Goal: Contribute content: Contribute content

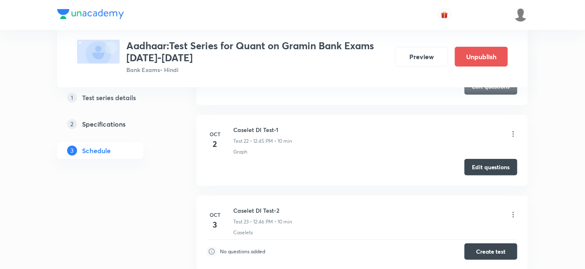
scroll to position [2110, 0]
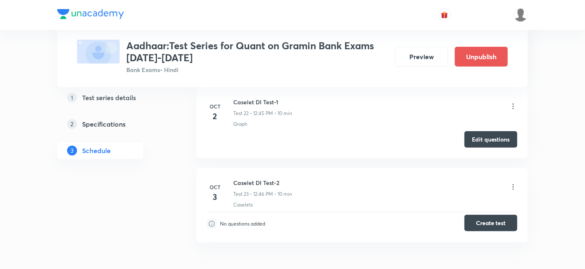
click at [471, 215] on button "Create test" at bounding box center [491, 223] width 53 height 17
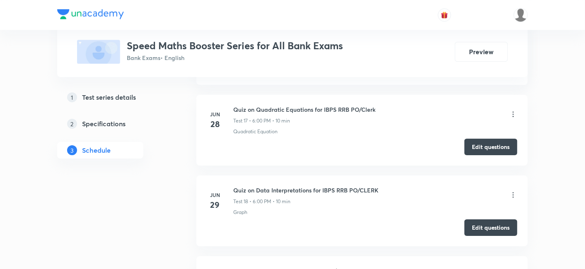
scroll to position [1741, 0]
click at [507, 218] on button "Edit questions" at bounding box center [491, 226] width 53 height 17
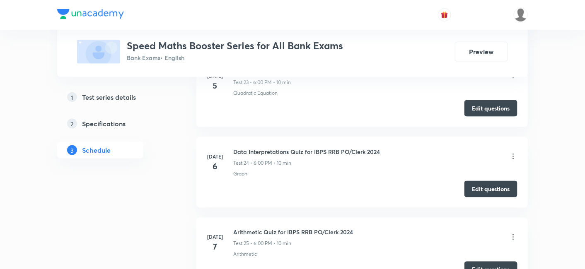
scroll to position [2265, 0]
click at [485, 184] on button "Edit questions" at bounding box center [491, 187] width 53 height 17
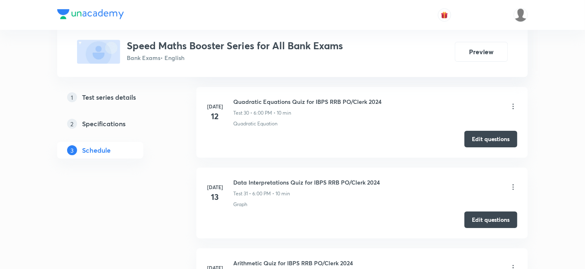
scroll to position [2803, 0]
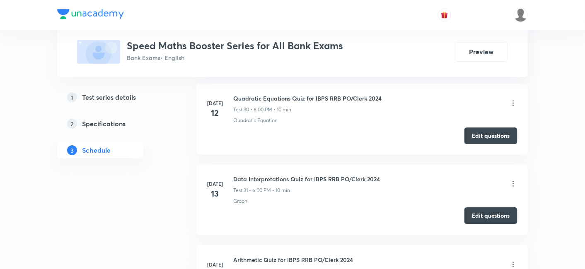
click at [488, 212] on button "Edit questions" at bounding box center [491, 216] width 53 height 17
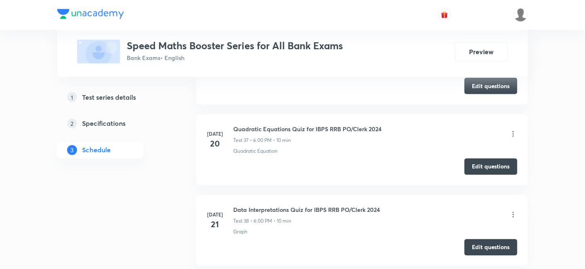
scroll to position [3340, 0]
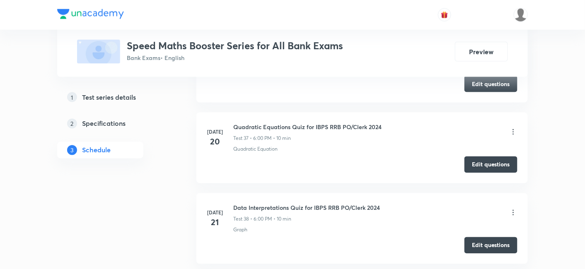
click at [485, 226] on li "Jul 21 Data Interpretations Quiz for IBPS RRB PO/Clerk 2024 Test 38 • 6:00 PM •…" at bounding box center [362, 229] width 332 height 71
click at [485, 237] on button "Edit questions" at bounding box center [491, 245] width 53 height 17
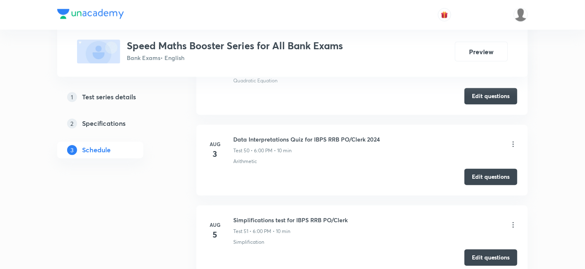
scroll to position [4381, 0]
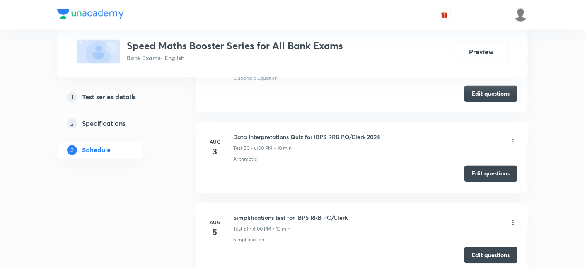
click at [498, 166] on button "Edit questions" at bounding box center [491, 174] width 53 height 17
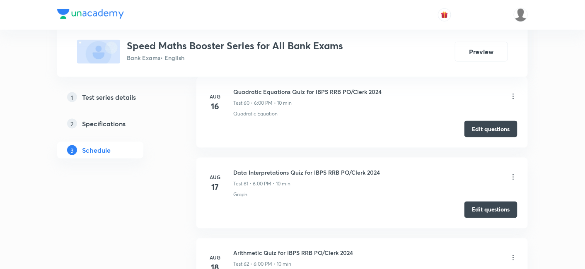
scroll to position [5236, 0]
click at [484, 200] on button "Edit questions" at bounding box center [491, 208] width 53 height 17
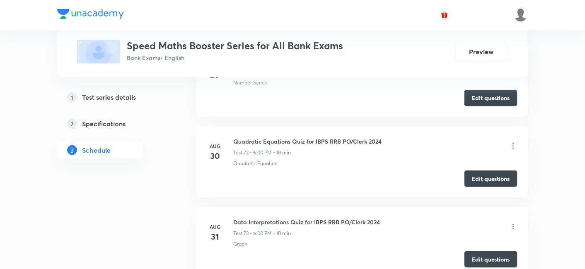
scroll to position [6155, 0]
click at [498, 251] on button "Edit questions" at bounding box center [491, 259] width 53 height 17
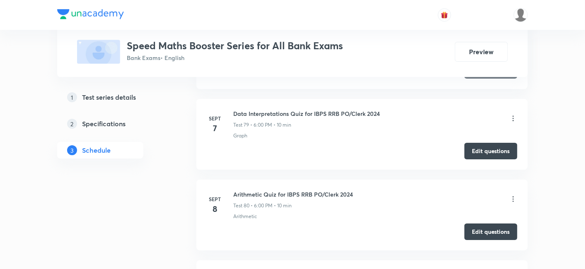
scroll to position [6738, 0]
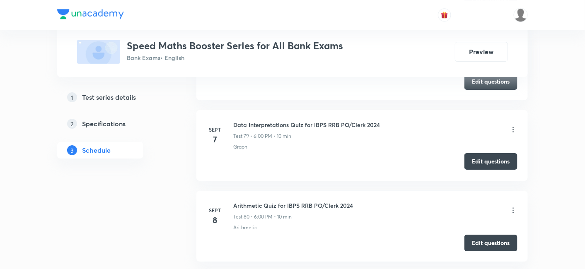
click at [490, 153] on button "Edit questions" at bounding box center [491, 161] width 53 height 17
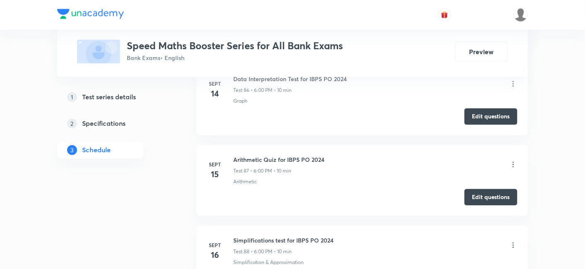
scroll to position [7298, 0]
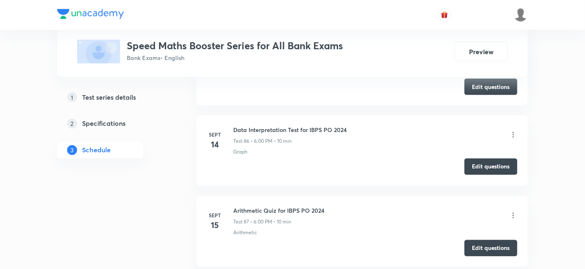
click at [495, 159] on button "Edit questions" at bounding box center [491, 167] width 53 height 17
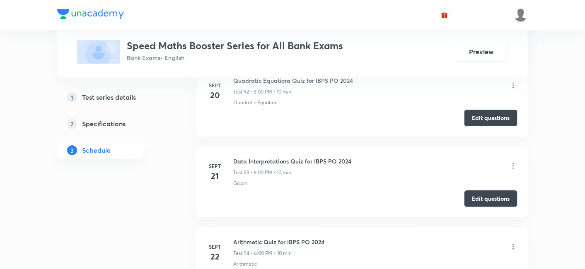
scroll to position [7834, 0]
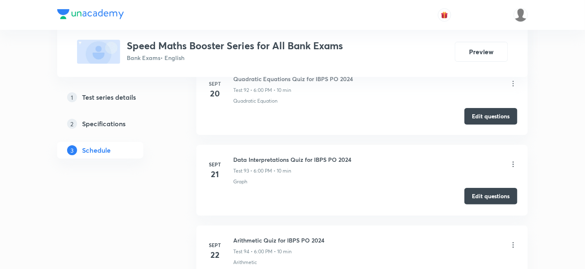
click at [471, 188] on button "Edit questions" at bounding box center [491, 196] width 53 height 17
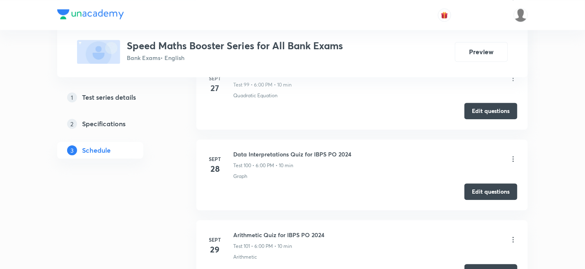
scroll to position [8407, 0]
click at [479, 182] on button "Edit questions" at bounding box center [491, 190] width 53 height 17
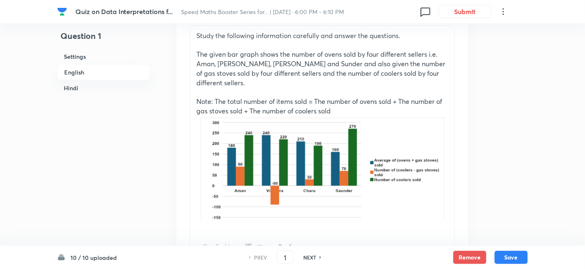
scroll to position [272, 0]
click at [320, 258] on icon at bounding box center [321, 258] width 2 height 4
type input "2"
checkbox input "false"
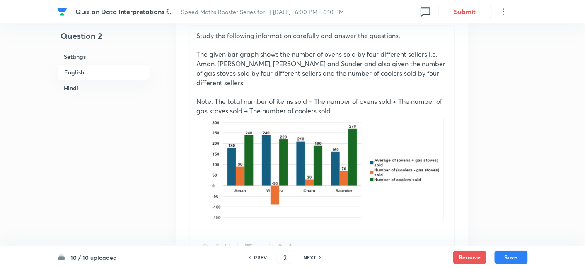
checkbox input "true"
click at [320, 258] on icon at bounding box center [321, 258] width 2 height 4
type input "3"
checkbox input "false"
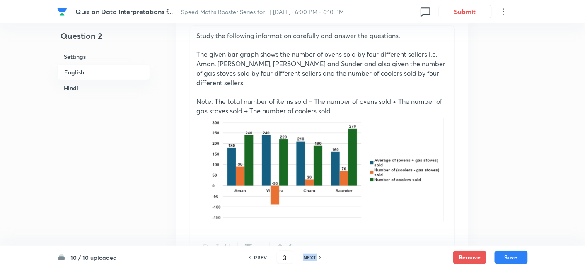
checkbox input "false"
click at [320, 258] on icon at bounding box center [321, 258] width 2 height 4
checkbox input "true"
type input "4"
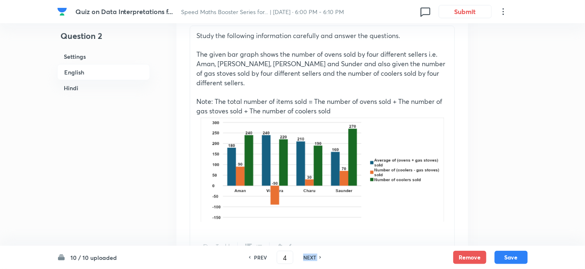
checkbox input "false"
click at [320, 258] on icon at bounding box center [321, 258] width 2 height 4
checkbox input "true"
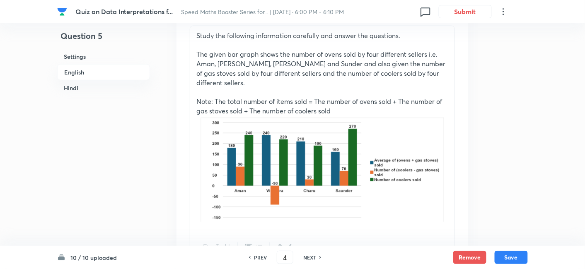
type input "5"
checkbox input "false"
checkbox input "true"
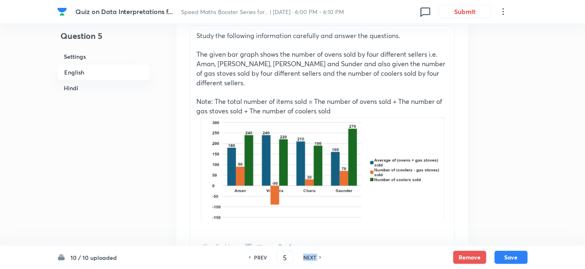
click at [320, 258] on icon at bounding box center [321, 258] width 2 height 4
type input "6"
checkbox input "false"
checkbox input "true"
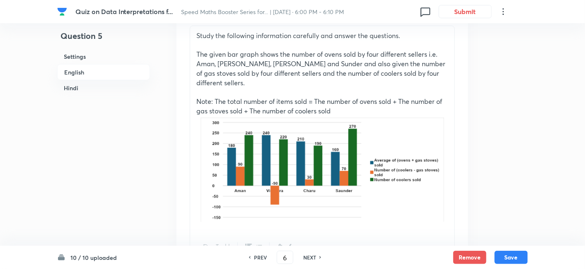
checkbox input "true"
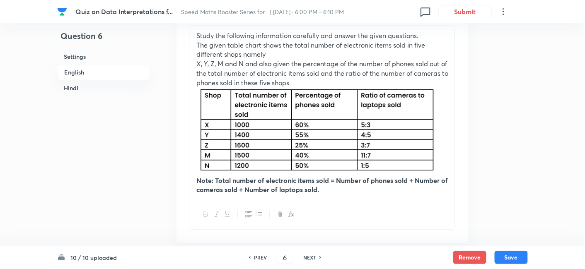
click at [320, 258] on icon at bounding box center [321, 258] width 2 height 4
type input "7"
checkbox input "false"
checkbox input "true"
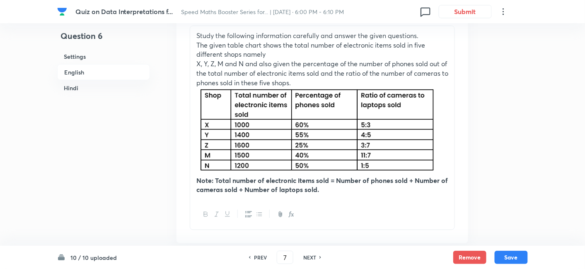
checkbox input "true"
click at [320, 258] on icon at bounding box center [321, 258] width 2 height 4
type input "8"
checkbox input "false"
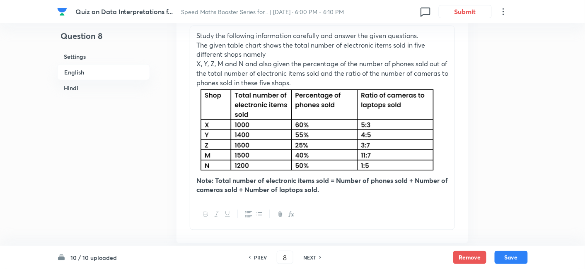
checkbox input "true"
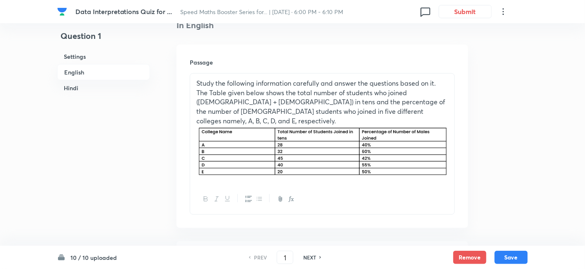
scroll to position [247, 0]
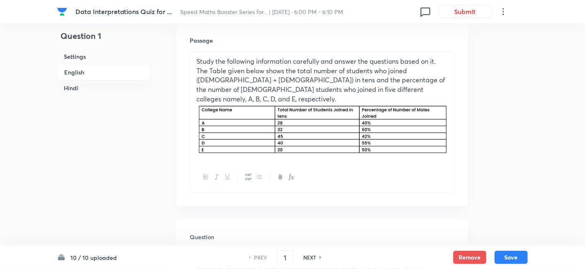
click at [308, 258] on h6 "NEXT" at bounding box center [309, 257] width 13 height 7
type input "2"
checkbox input "false"
checkbox input "true"
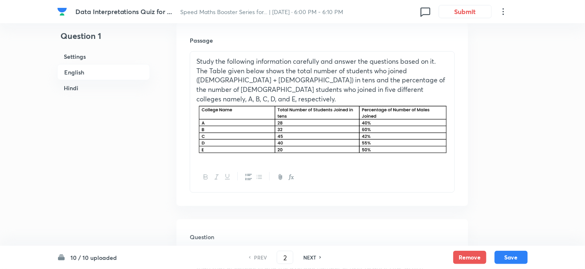
checkbox input "true"
click at [308, 258] on h6 "NEXT" at bounding box center [309, 257] width 13 height 7
type input "3"
checkbox input "false"
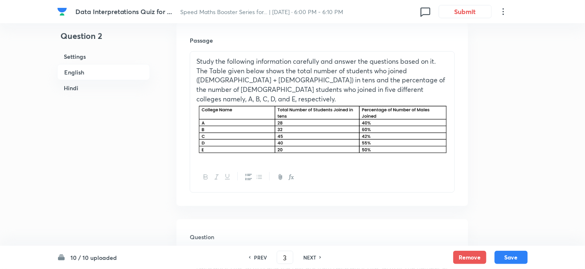
checkbox input "true"
click at [308, 258] on h6 "NEXT" at bounding box center [309, 257] width 13 height 7
type input "4"
checkbox input "false"
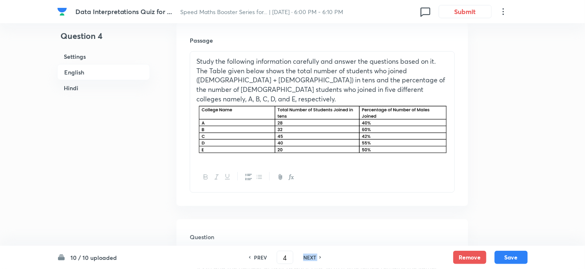
checkbox input "false"
checkbox input "true"
click at [308, 258] on h6 "NEXT" at bounding box center [309, 257] width 13 height 7
type input "5"
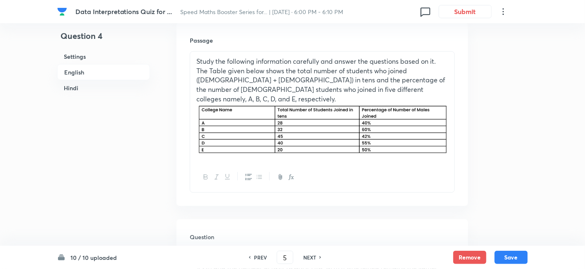
checkbox input "false"
checkbox input "true"
click at [308, 258] on h6 "NEXT" at bounding box center [309, 257] width 13 height 7
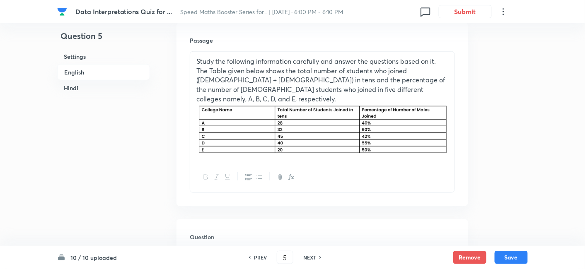
type input "6"
checkbox input "false"
checkbox input "true"
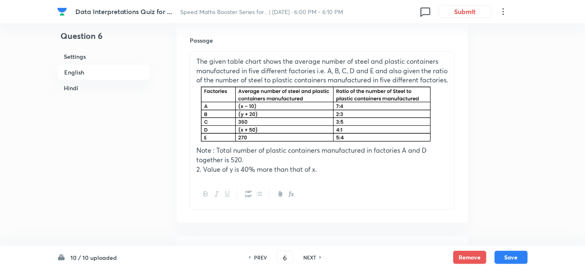
click at [308, 258] on h6 "NEXT" at bounding box center [309, 257] width 13 height 7
type input "7"
checkbox input "false"
checkbox input "true"
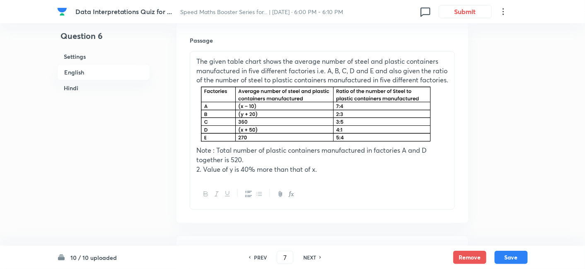
checkbox input "true"
click at [308, 258] on h6 "NEXT" at bounding box center [309, 257] width 13 height 7
type input "8"
checkbox input "false"
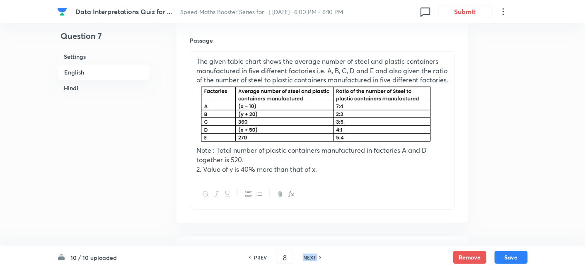
checkbox input "true"
click at [308, 258] on h6 "NEXT" at bounding box center [309, 257] width 13 height 7
type input "9"
checkbox input "false"
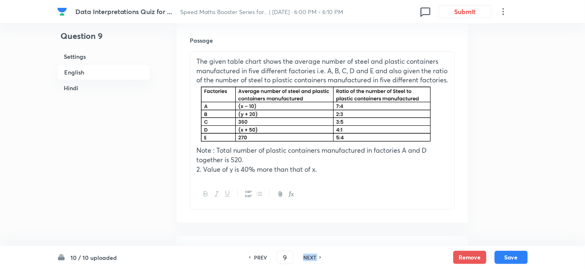
checkbox input "false"
checkbox input "true"
click at [308, 258] on h6 "NEXT" at bounding box center [309, 257] width 13 height 7
type input "10"
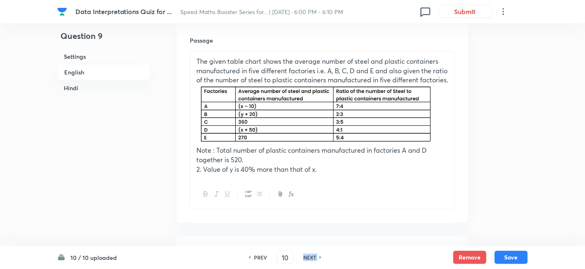
checkbox input "false"
checkbox input "true"
click at [308, 258] on h6 "NEXT" at bounding box center [309, 257] width 13 height 7
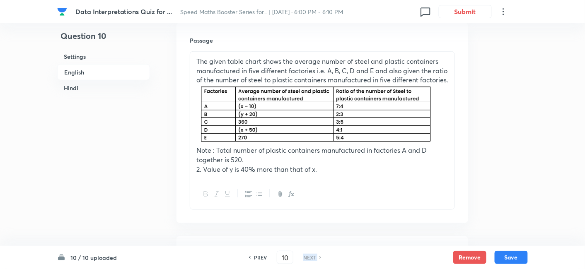
click at [308, 258] on h6 "NEXT" at bounding box center [309, 257] width 13 height 7
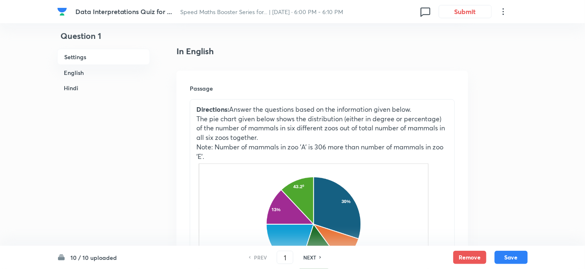
scroll to position [207, 0]
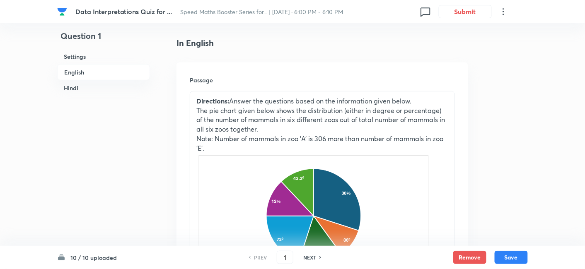
click at [319, 260] on div "NEXT" at bounding box center [311, 257] width 22 height 7
type input "2"
checkbox input "false"
checkbox input "true"
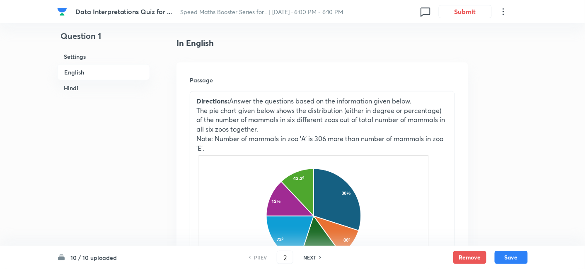
checkbox input "true"
click at [319, 260] on div "NEXT" at bounding box center [311, 257] width 22 height 7
type input "3"
checkbox input "false"
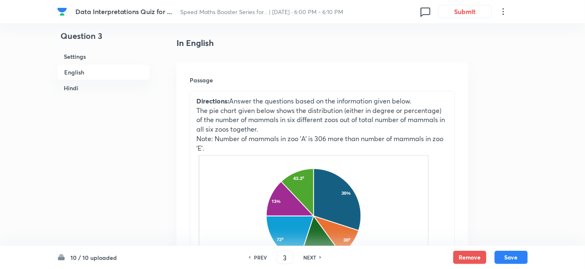
checkbox input "true"
click at [319, 260] on div "NEXT" at bounding box center [311, 257] width 22 height 7
type input "4"
checkbox input "false"
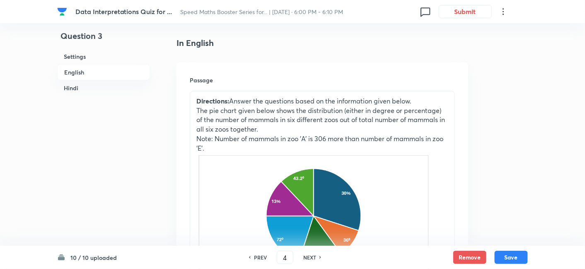
checkbox input "false"
checkbox input "true"
click at [319, 260] on div "NEXT" at bounding box center [311, 257] width 22 height 7
type input "5"
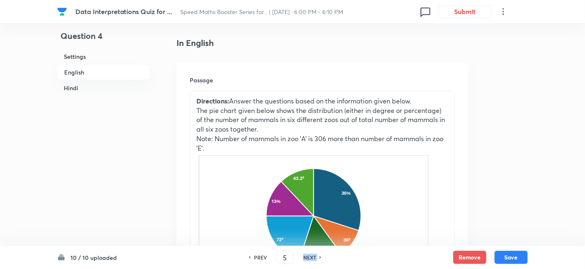
checkbox input "false"
checkbox input "true"
click at [319, 260] on div "NEXT" at bounding box center [311, 257] width 22 height 7
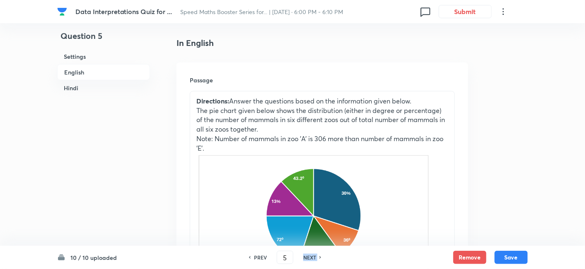
type input "6"
checkbox input "false"
checkbox input "true"
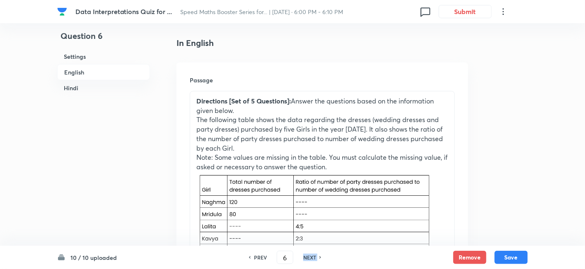
click at [319, 260] on div "NEXT" at bounding box center [311, 257] width 22 height 7
type input "7"
checkbox input "false"
checkbox input "true"
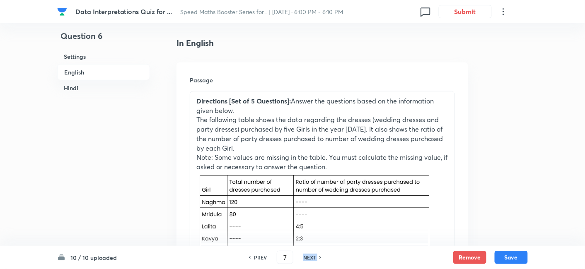
checkbox input "true"
click at [319, 260] on div "NEXT" at bounding box center [311, 257] width 22 height 7
type input "8"
checkbox input "false"
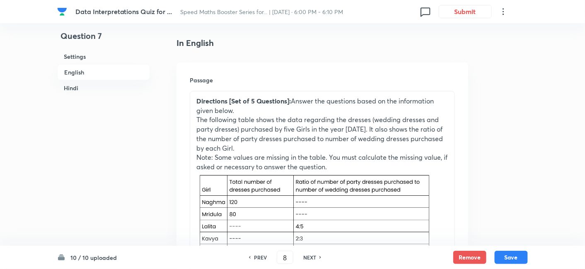
checkbox input "true"
click at [319, 260] on div "NEXT" at bounding box center [311, 257] width 22 height 7
type input "9"
checkbox input "false"
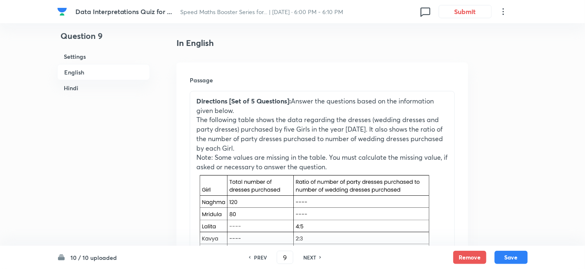
checkbox input "false"
checkbox input "true"
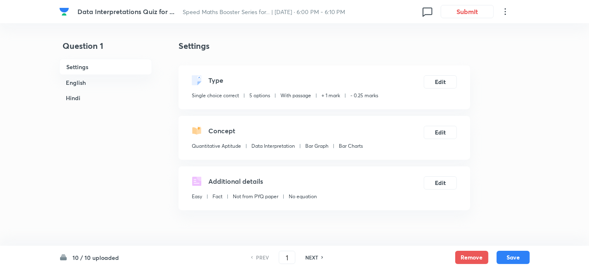
checkbox input "true"
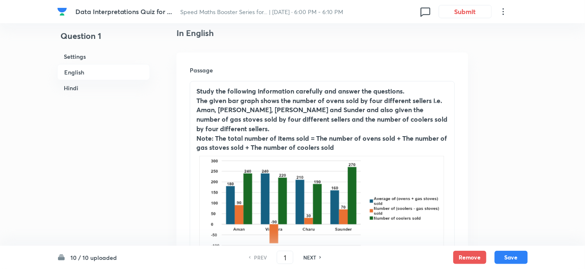
scroll to position [239, 0]
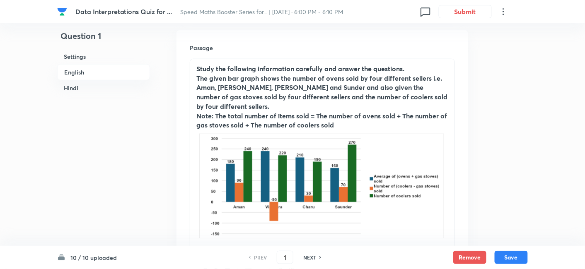
click at [310, 257] on h6 "NEXT" at bounding box center [309, 257] width 13 height 7
type input "2"
checkbox input "false"
checkbox input "true"
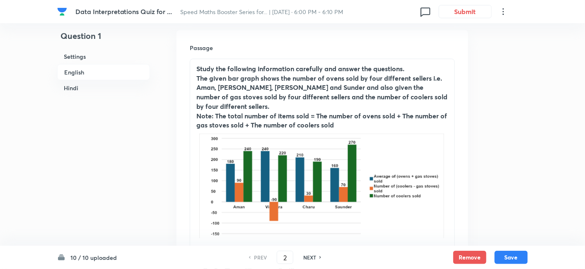
checkbox input "true"
click at [310, 257] on h6 "NEXT" at bounding box center [309, 257] width 13 height 7
type input "3"
checkbox input "false"
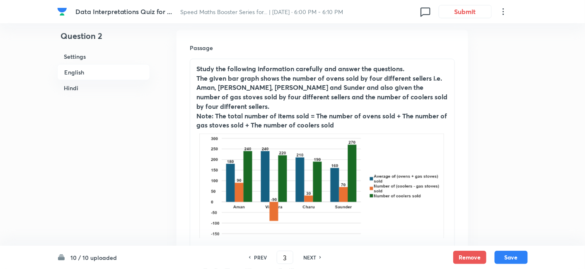
checkbox input "true"
click at [310, 257] on h6 "NEXT" at bounding box center [309, 257] width 13 height 7
type input "4"
checkbox input "false"
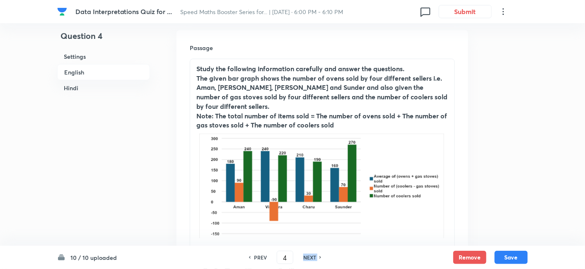
checkbox input "false"
checkbox input "true"
click at [310, 257] on h6 "NEXT" at bounding box center [309, 257] width 13 height 7
type input "5"
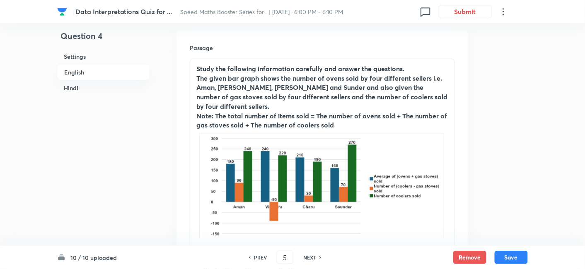
checkbox input "false"
checkbox input "true"
click at [310, 257] on h6 "NEXT" at bounding box center [309, 257] width 13 height 7
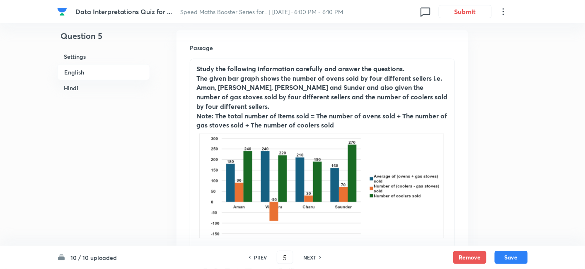
type input "6"
checkbox input "false"
checkbox input "true"
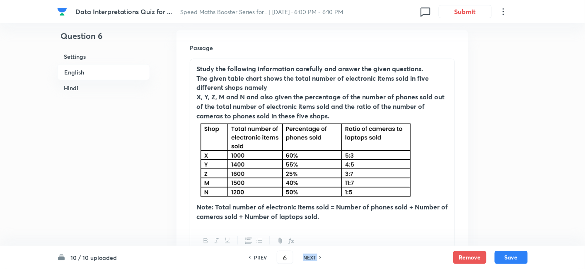
click at [310, 257] on h6 "NEXT" at bounding box center [309, 257] width 13 height 7
type input "7"
checkbox input "false"
checkbox input "true"
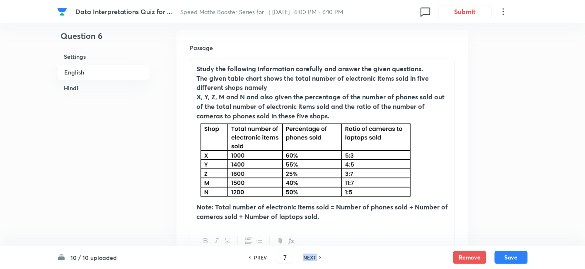
checkbox input "true"
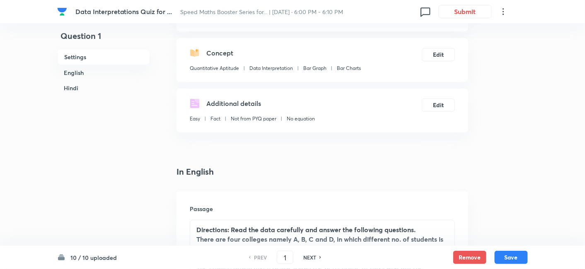
scroll to position [215, 0]
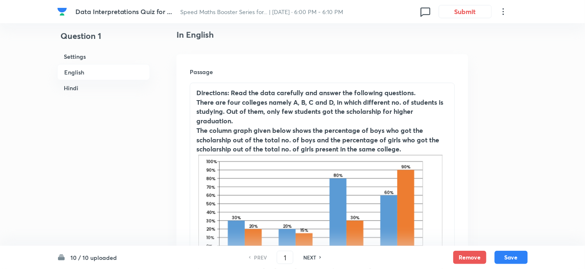
click at [313, 256] on h6 "NEXT" at bounding box center [309, 257] width 13 height 7
type input "2"
checkbox input "false"
checkbox input "true"
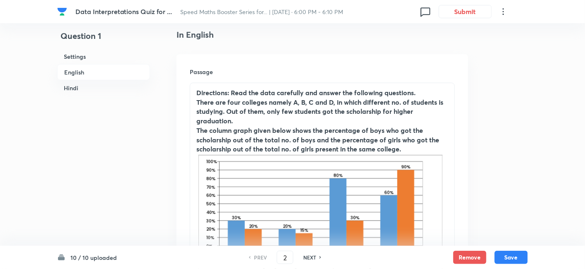
checkbox input "true"
click at [313, 256] on h6 "NEXT" at bounding box center [309, 257] width 13 height 7
type input "3"
checkbox input "false"
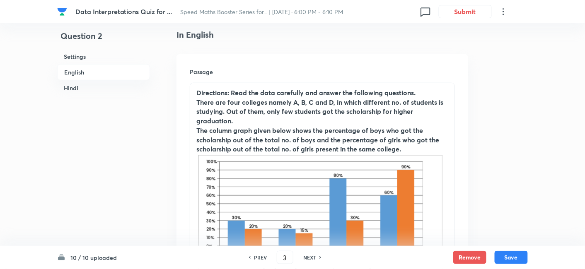
checkbox input "true"
click at [313, 256] on h6 "NEXT" at bounding box center [309, 257] width 13 height 7
type input "4"
checkbox input "false"
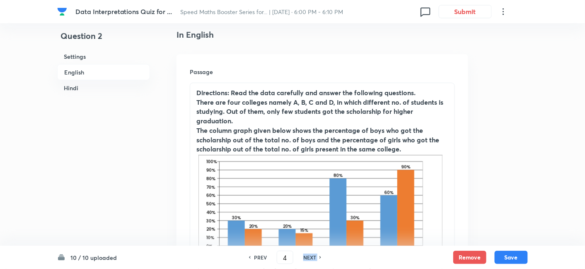
checkbox input "false"
checkbox input "true"
click at [313, 256] on h6 "NEXT" at bounding box center [309, 257] width 13 height 7
type input "5"
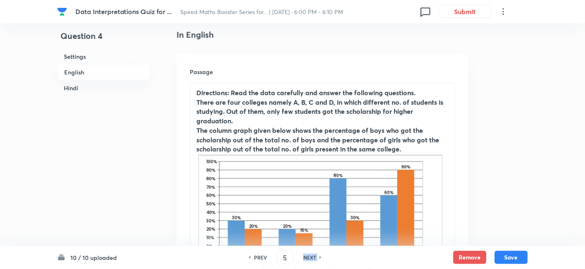
checkbox input "false"
checkbox input "true"
click at [313, 256] on h6 "NEXT" at bounding box center [309, 257] width 13 height 7
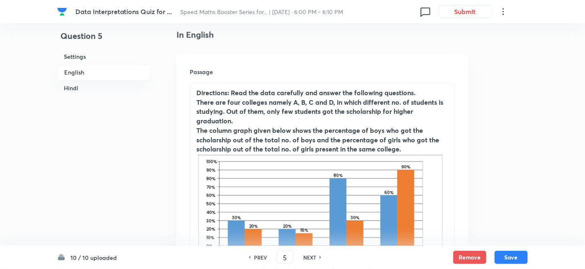
type input "6"
checkbox input "false"
checkbox input "true"
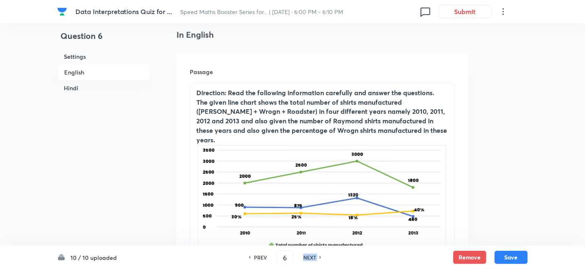
click at [313, 256] on h6 "NEXT" at bounding box center [309, 257] width 13 height 7
type input "7"
checkbox input "false"
checkbox input "true"
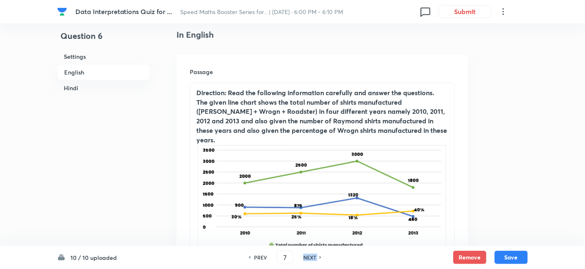
checkbox input "true"
click at [313, 256] on h6 "NEXT" at bounding box center [309, 257] width 13 height 7
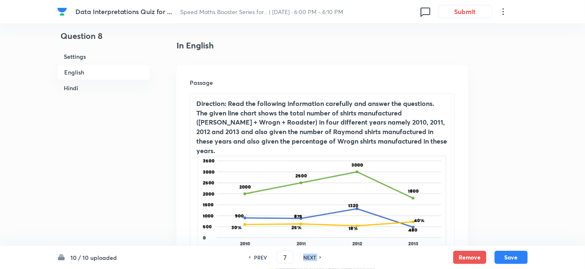
type input "8"
checkbox input "false"
checkbox input "true"
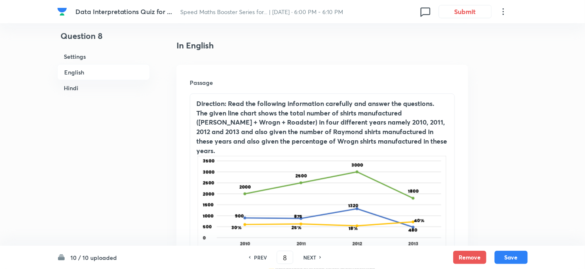
click at [313, 256] on h6 "NEXT" at bounding box center [309, 257] width 13 height 7
type input "9"
checkbox input "false"
checkbox input "true"
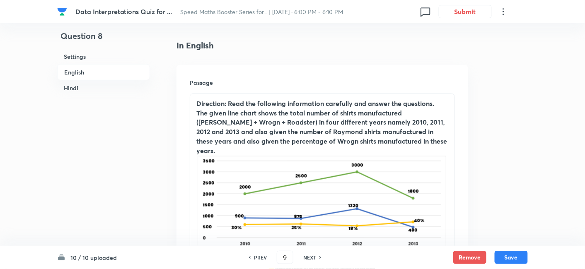
checkbox input "true"
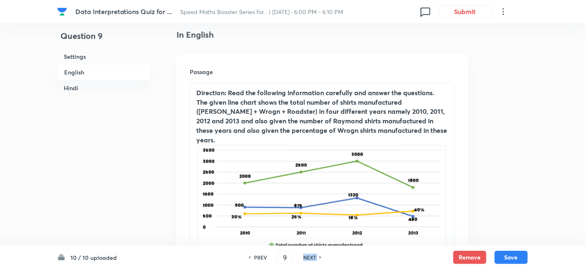
click at [313, 256] on h6 "NEXT" at bounding box center [309, 257] width 13 height 7
type input "10"
checkbox input "false"
checkbox input "true"
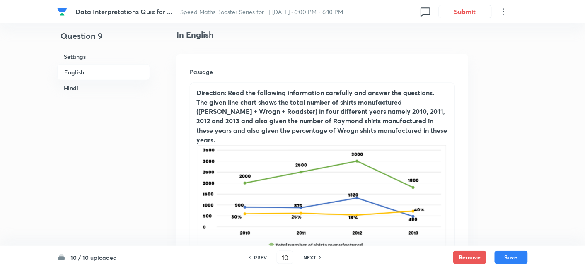
checkbox input "true"
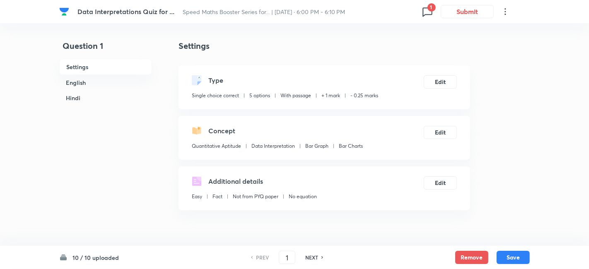
checkbox input "true"
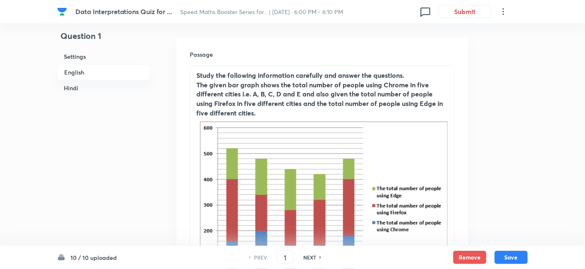
scroll to position [263, 0]
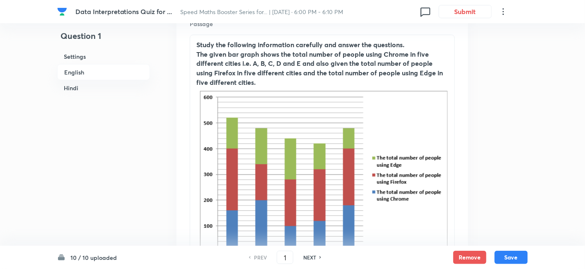
click at [318, 259] on div "NEXT" at bounding box center [311, 257] width 22 height 7
type input "2"
checkbox input "false"
checkbox input "true"
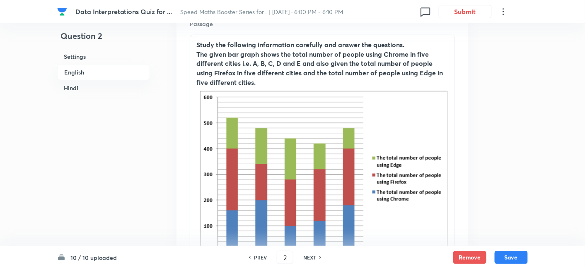
checkbox input "true"
click at [318, 259] on div "NEXT" at bounding box center [311, 257] width 22 height 7
type input "3"
checkbox input "false"
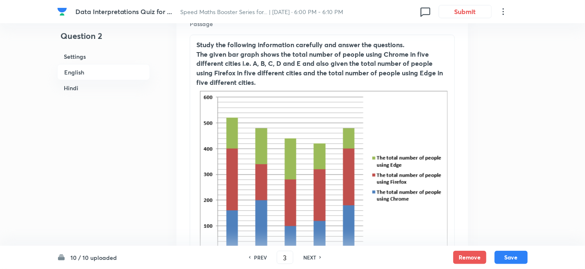
checkbox input "true"
click at [318, 259] on div "NEXT" at bounding box center [311, 257] width 22 height 7
type input "4"
checkbox input "false"
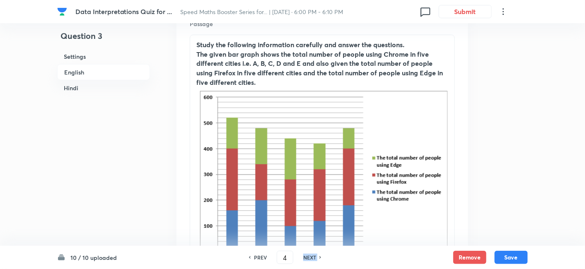
checkbox input "false"
checkbox input "true"
click at [318, 259] on div "NEXT" at bounding box center [311, 257] width 22 height 7
type input "5"
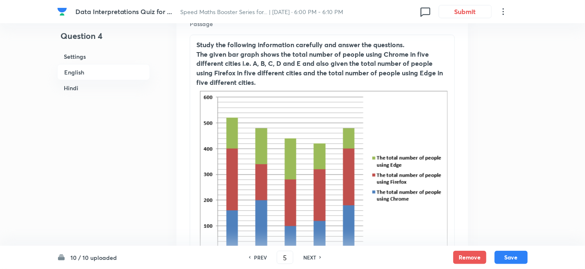
checkbox input "false"
checkbox input "true"
click at [318, 259] on div "NEXT" at bounding box center [311, 257] width 22 height 7
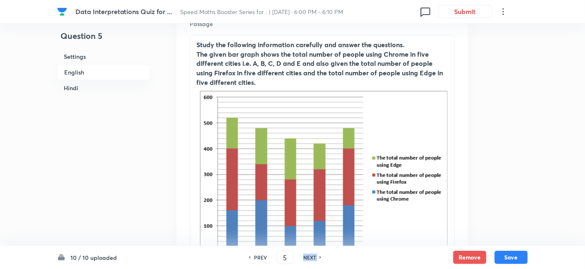
type input "6"
checkbox input "false"
checkbox input "true"
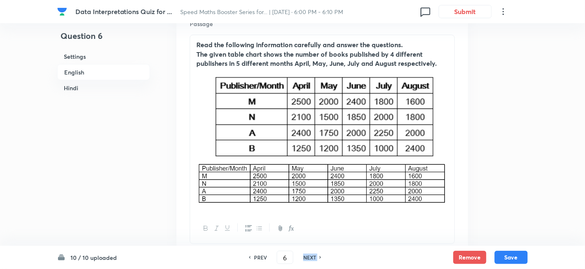
click at [318, 259] on div "NEXT" at bounding box center [311, 257] width 22 height 7
type input "7"
checkbox input "false"
checkbox input "true"
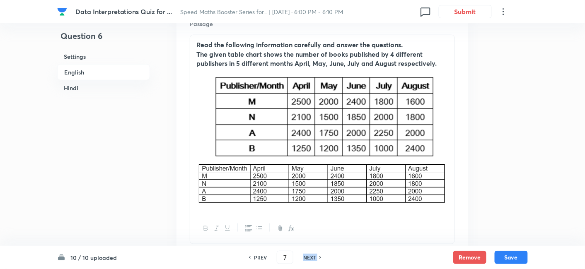
checkbox input "true"
click at [318, 259] on div "NEXT" at bounding box center [311, 257] width 22 height 7
type input "8"
checkbox input "false"
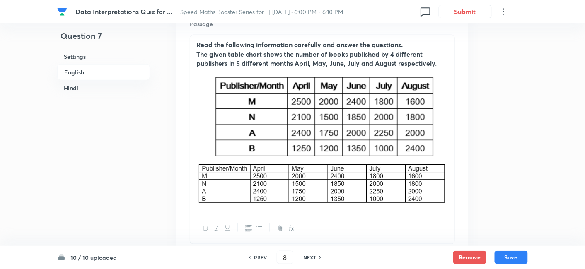
checkbox input "true"
click at [318, 259] on div "NEXT" at bounding box center [311, 257] width 22 height 7
type input "9"
checkbox input "false"
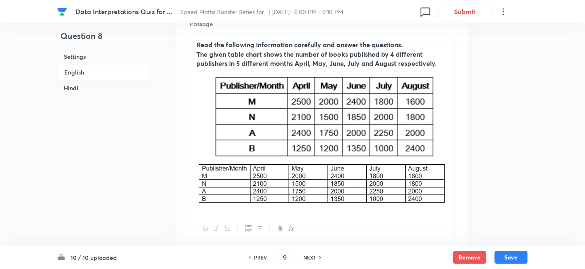
checkbox input "false"
checkbox input "true"
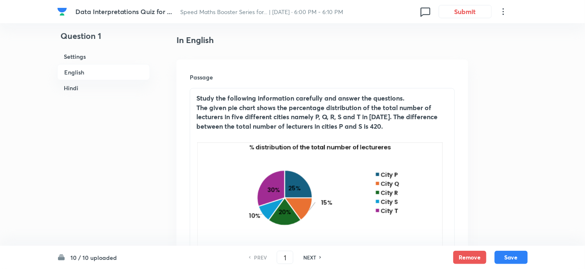
scroll to position [229, 0]
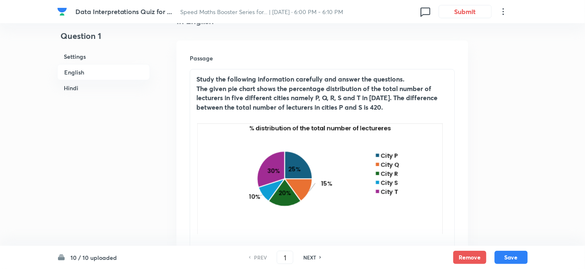
click at [309, 257] on h6 "NEXT" at bounding box center [309, 257] width 13 height 7
type input "2"
checkbox input "false"
checkbox input "true"
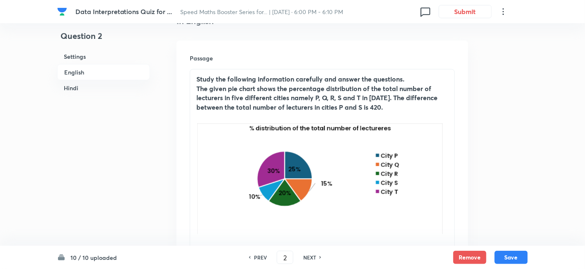
checkbox input "true"
click at [309, 257] on h6 "NEXT" at bounding box center [309, 257] width 13 height 7
type input "3"
checkbox input "false"
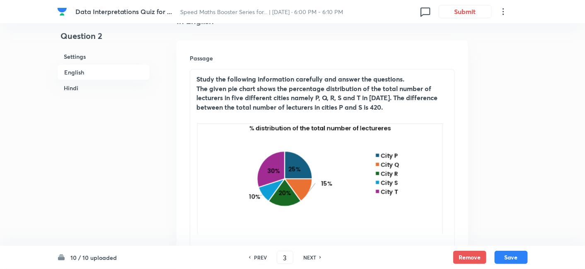
checkbox input "true"
click at [309, 257] on h6 "NEXT" at bounding box center [309, 257] width 13 height 7
type input "4"
checkbox input "false"
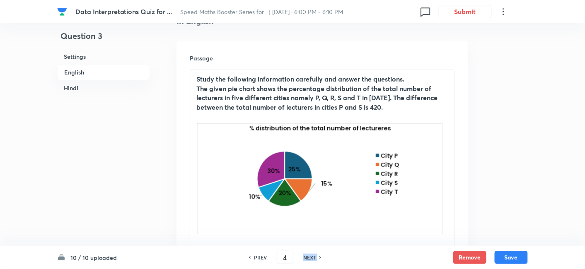
checkbox input "false"
checkbox input "true"
click at [309, 257] on h6 "NEXT" at bounding box center [309, 257] width 13 height 7
type input "5"
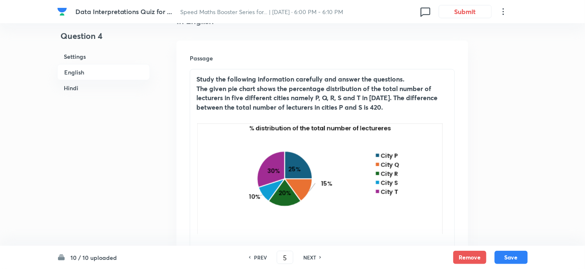
checkbox input "false"
checkbox input "true"
click at [309, 257] on h6 "NEXT" at bounding box center [309, 257] width 13 height 7
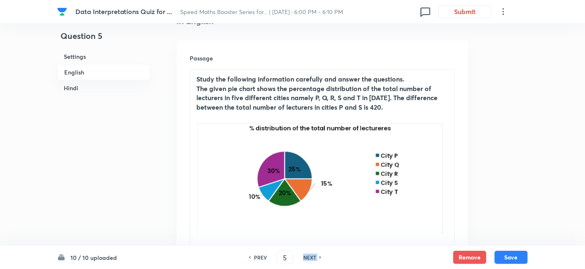
type input "6"
checkbox input "false"
checkbox input "true"
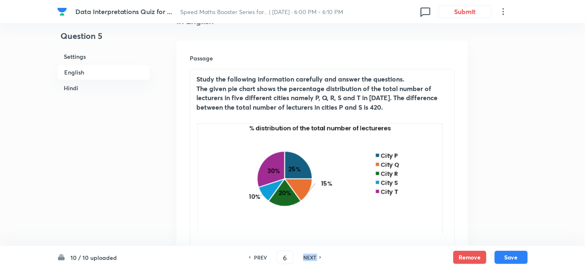
click at [309, 257] on h6 "NEXT" at bounding box center [309, 257] width 13 height 7
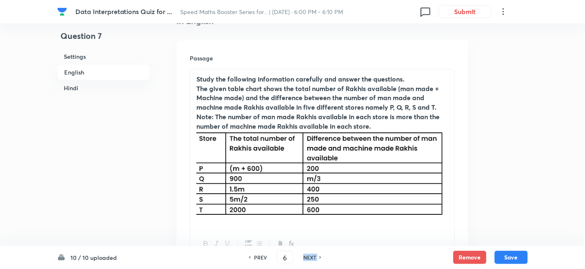
type input "7"
checkbox input "false"
checkbox input "true"
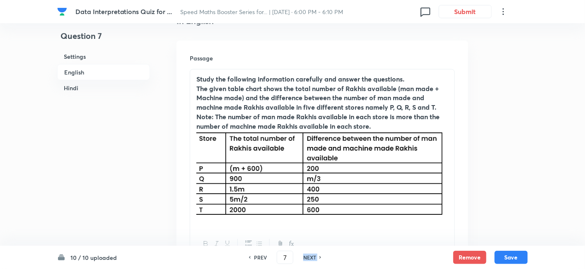
click at [309, 257] on h6 "NEXT" at bounding box center [309, 257] width 13 height 7
type input "8"
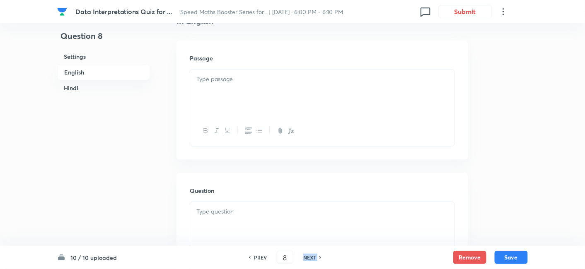
checkbox input "false"
checkbox input "true"
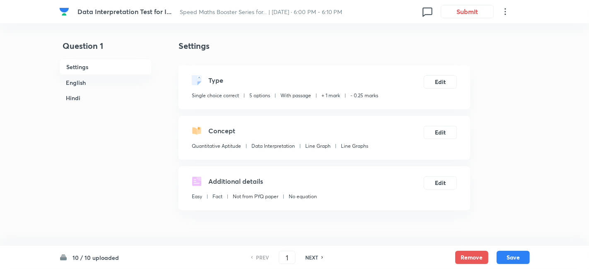
checkbox input "true"
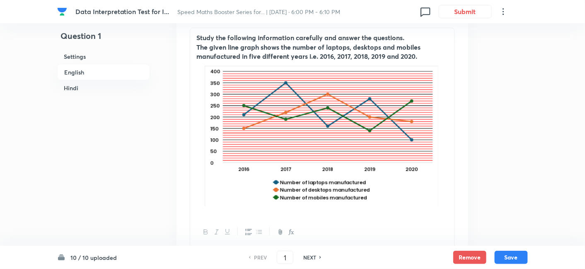
click at [315, 257] on h6 "NEXT" at bounding box center [309, 257] width 13 height 7
type input "2"
checkbox input "false"
checkbox input "true"
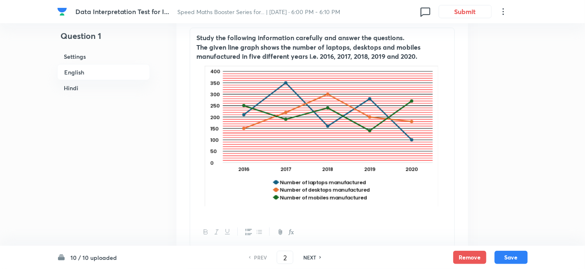
checkbox input "true"
click at [315, 257] on h6 "NEXT" at bounding box center [309, 257] width 13 height 7
type input "3"
checkbox input "false"
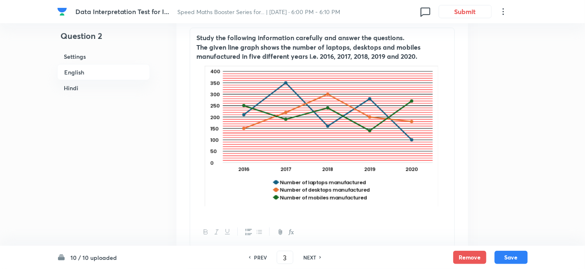
checkbox input "true"
click at [315, 257] on h6 "NEXT" at bounding box center [309, 257] width 13 height 7
type input "4"
checkbox input "false"
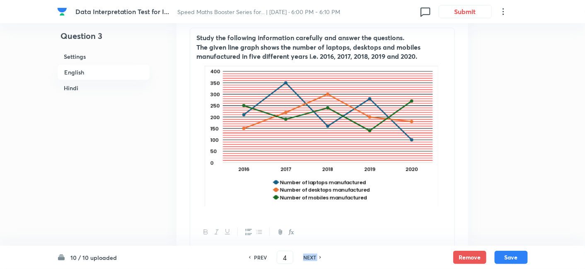
checkbox input "false"
checkbox input "true"
click at [315, 257] on h6 "NEXT" at bounding box center [309, 257] width 13 height 7
type input "5"
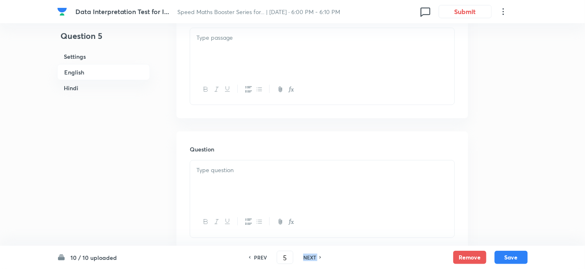
checkbox input "false"
checkbox input "true"
click at [315, 257] on h6 "NEXT" at bounding box center [309, 257] width 13 height 7
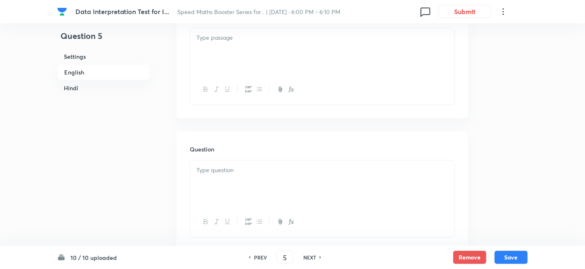
type input "6"
checkbox input "false"
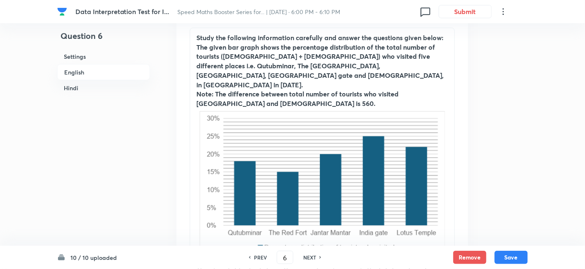
checkbox input "true"
click at [315, 257] on h6 "NEXT" at bounding box center [309, 257] width 13 height 7
type input "7"
checkbox input "false"
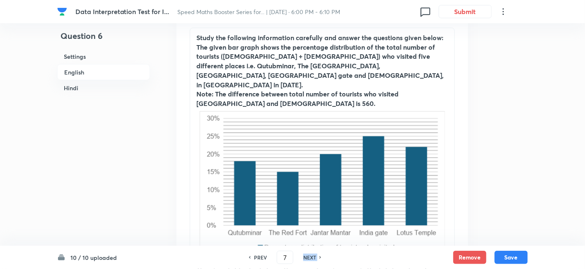
checkbox input "false"
checkbox input "true"
click at [315, 257] on h6 "NEXT" at bounding box center [309, 257] width 13 height 7
type input "8"
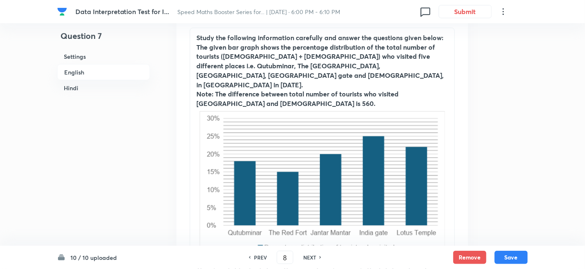
checkbox input "false"
checkbox input "true"
click at [315, 257] on h6 "NEXT" at bounding box center [309, 257] width 13 height 7
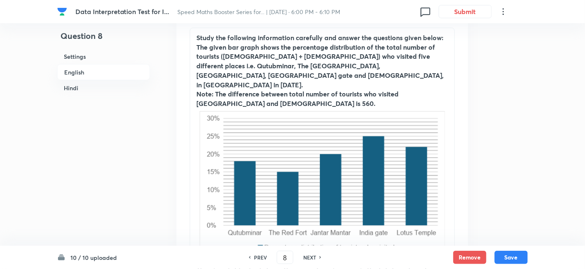
type input "9"
checkbox input "false"
checkbox input "true"
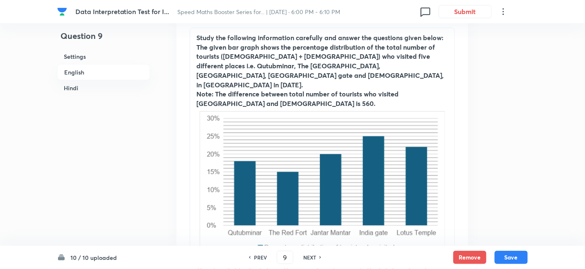
click at [263, 259] on h6 "PREV" at bounding box center [260, 257] width 13 height 7
type input "8"
checkbox input "false"
checkbox input "true"
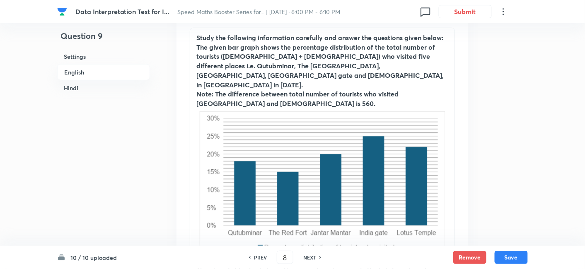
checkbox input "true"
click at [263, 259] on h6 "PREV" at bounding box center [260, 257] width 13 height 7
type input "7"
checkbox input "false"
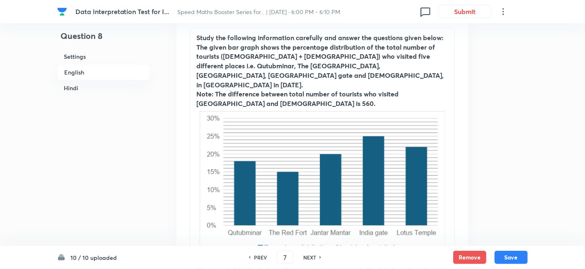
checkbox input "true"
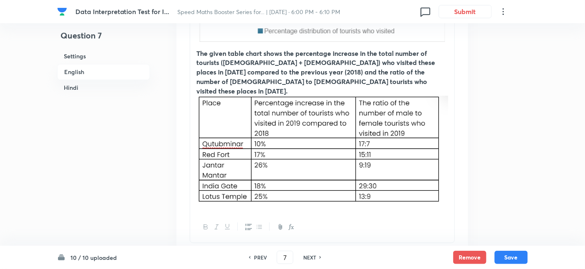
scroll to position [487, 0]
click at [260, 262] on div "PREV 7 ​ NEXT" at bounding box center [285, 257] width 107 height 13
click at [251, 258] on div "PREV" at bounding box center [259, 257] width 22 height 7
type input "6"
checkbox input "false"
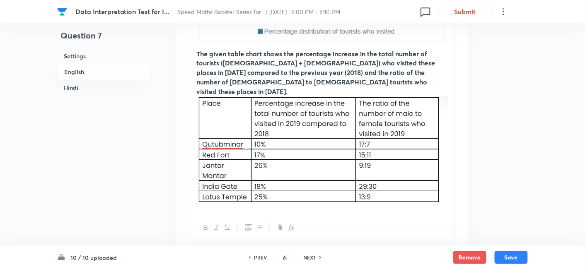
checkbox input "false"
checkbox input "true"
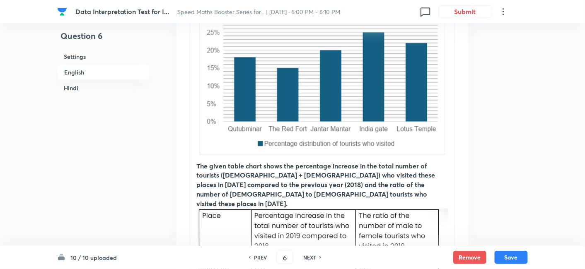
scroll to position [375, 0]
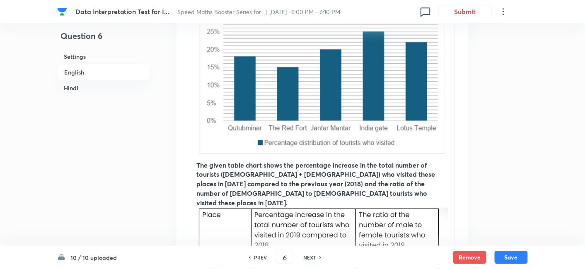
click at [320, 261] on div "NEXT" at bounding box center [311, 257] width 22 height 7
type input "7"
checkbox input "false"
checkbox input "true"
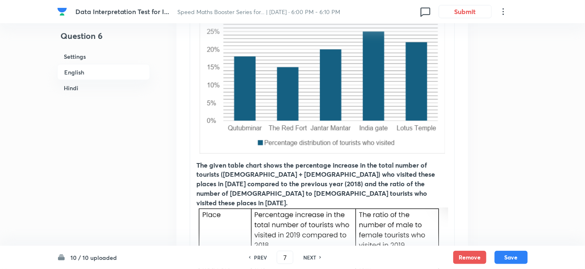
checkbox input "true"
click at [320, 261] on div "NEXT" at bounding box center [311, 257] width 22 height 7
type input "8"
checkbox input "false"
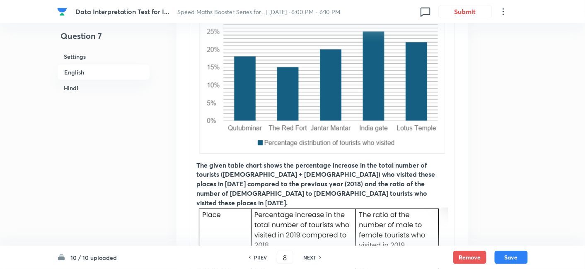
checkbox input "true"
click at [320, 261] on div "NEXT" at bounding box center [311, 257] width 22 height 7
type input "9"
checkbox input "true"
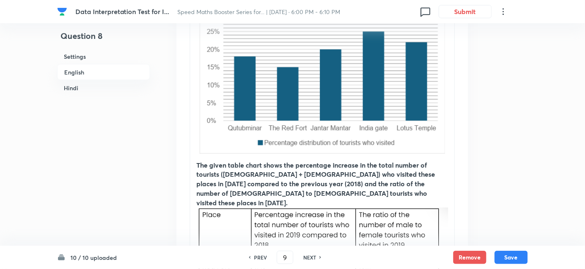
checkbox input "false"
checkbox input "true"
checkbox input "false"
click at [320, 261] on div "NEXT" at bounding box center [311, 257] width 22 height 7
type input "10"
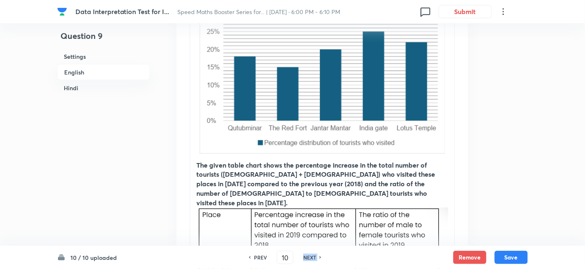
checkbox input "false"
checkbox input "true"
click at [320, 261] on div "NEXT" at bounding box center [311, 257] width 22 height 7
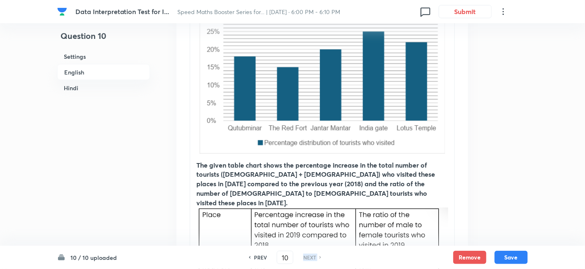
click at [320, 261] on div "NEXT" at bounding box center [311, 257] width 22 height 7
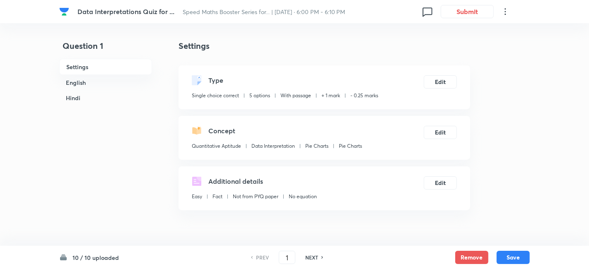
checkbox input "true"
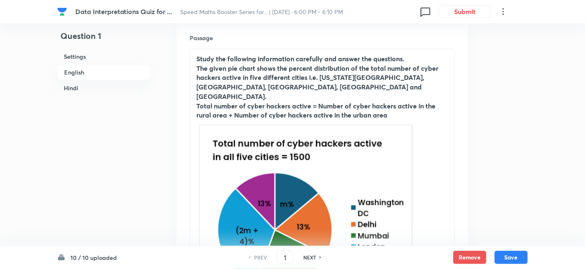
scroll to position [250, 0]
click at [313, 255] on h6 "NEXT" at bounding box center [309, 257] width 13 height 7
type input "2"
checkbox input "false"
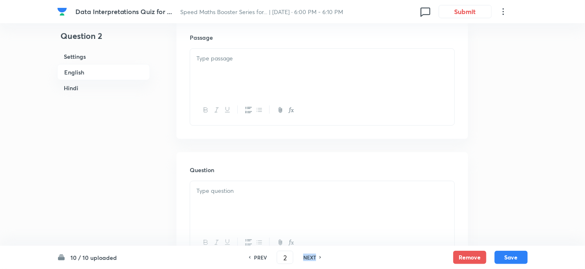
checkbox input "true"
click at [313, 255] on h6 "NEXT" at bounding box center [309, 257] width 13 height 7
type input "3"
checkbox input "false"
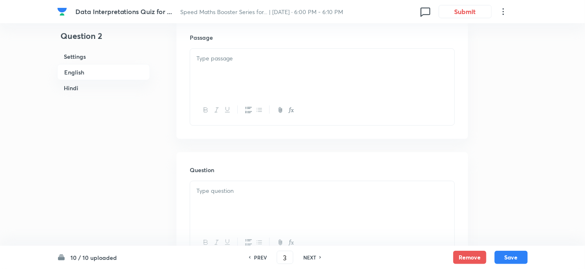
checkbox input "false"
checkbox input "true"
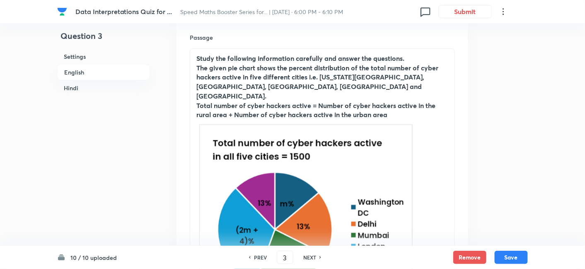
click at [313, 255] on h6 "NEXT" at bounding box center [309, 257] width 13 height 7
type input "4"
checkbox input "false"
checkbox input "true"
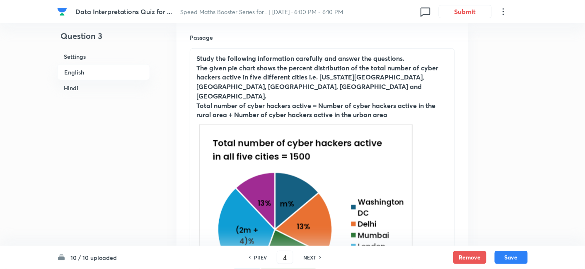
checkbox input "true"
click at [313, 255] on h6 "NEXT" at bounding box center [309, 257] width 13 height 7
type input "5"
checkbox input "false"
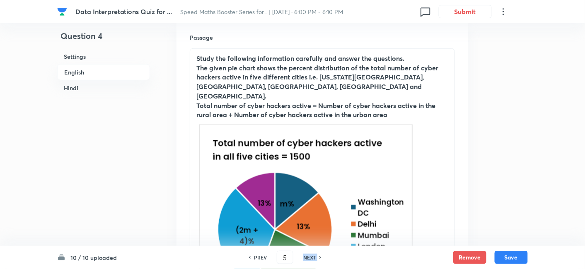
checkbox input "true"
click at [313, 255] on h6 "NEXT" at bounding box center [309, 257] width 13 height 7
type input "6"
checkbox input "false"
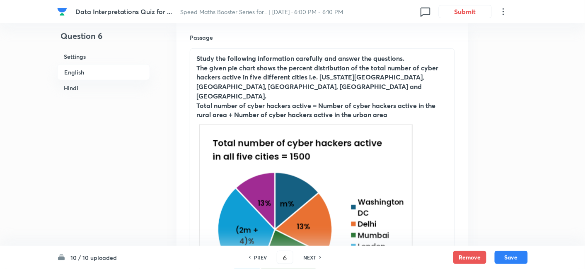
checkbox input "false"
checkbox input "true"
click at [313, 255] on h6 "NEXT" at bounding box center [309, 257] width 13 height 7
type input "7"
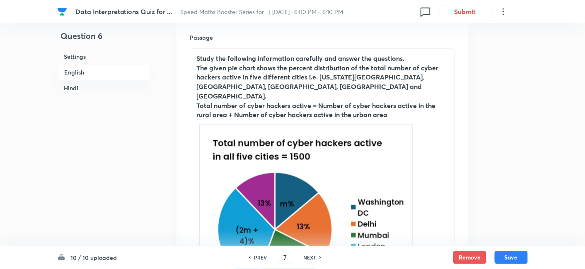
checkbox input "false"
checkbox input "true"
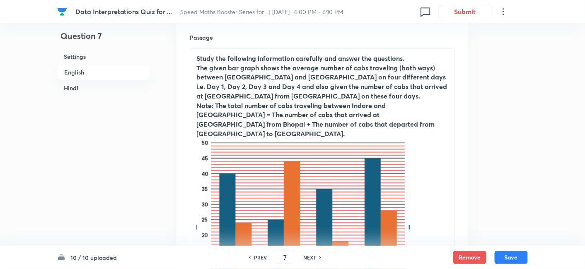
click at [313, 255] on h6 "NEXT" at bounding box center [309, 257] width 13 height 7
type input "8"
checkbox input "false"
checkbox input "true"
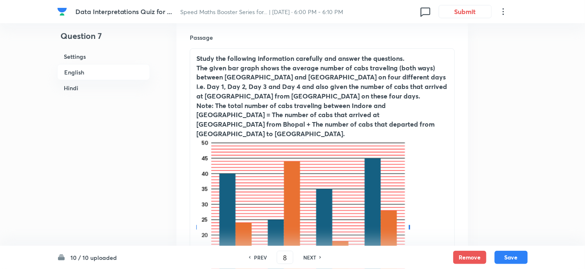
checkbox input "true"
click at [313, 255] on h6 "NEXT" at bounding box center [309, 257] width 13 height 7
type input "9"
checkbox input "false"
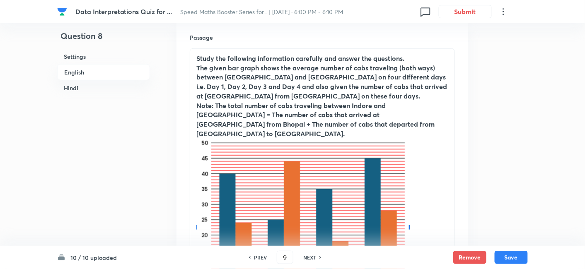
checkbox input "true"
click at [313, 255] on h6 "NEXT" at bounding box center [309, 257] width 13 height 7
type input "10"
checkbox input "false"
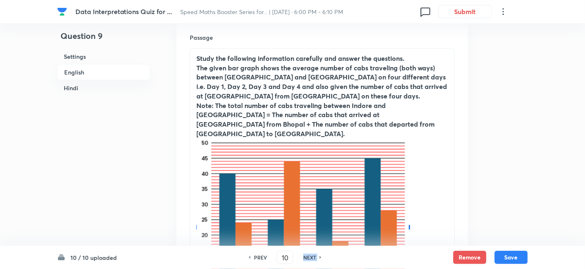
checkbox input "false"
checkbox input "true"
click at [313, 255] on h6 "NEXT" at bounding box center [309, 257] width 13 height 7
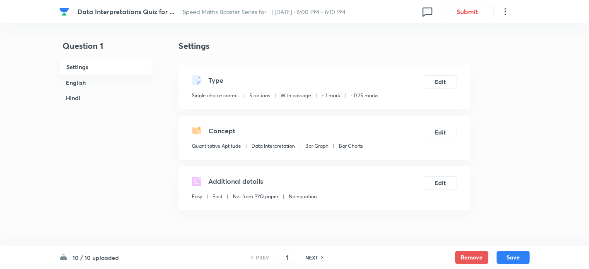
checkbox input "true"
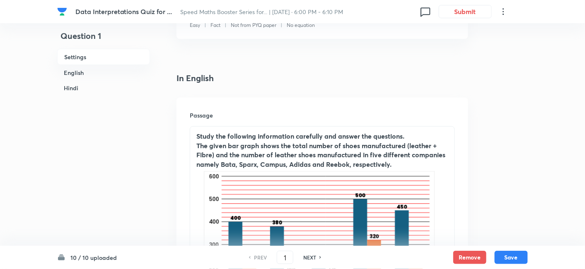
scroll to position [240, 0]
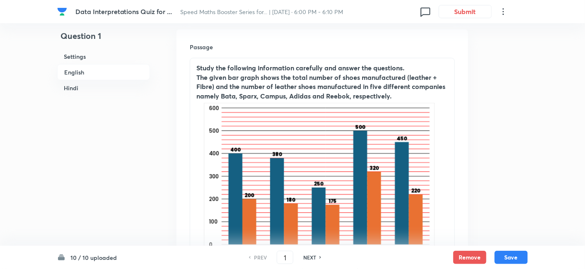
click at [315, 255] on h6 "NEXT" at bounding box center [309, 257] width 13 height 7
type input "2"
checkbox input "false"
checkbox input "true"
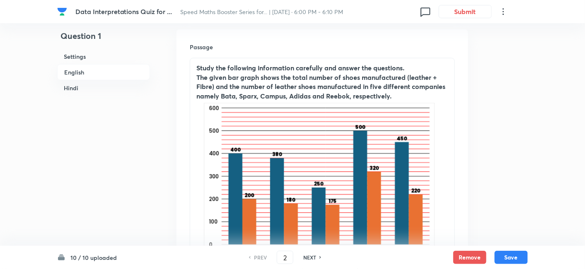
checkbox input "true"
click at [315, 255] on h6 "NEXT" at bounding box center [309, 257] width 13 height 7
type input "3"
checkbox input "false"
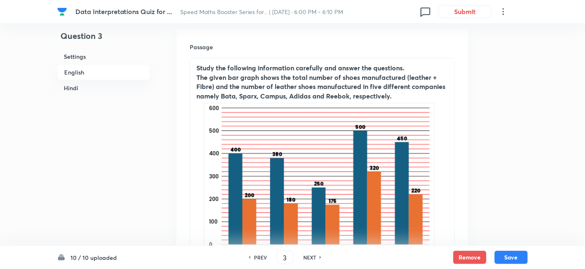
checkbox input "true"
click at [315, 255] on h6 "NEXT" at bounding box center [309, 257] width 13 height 7
type input "4"
checkbox input "false"
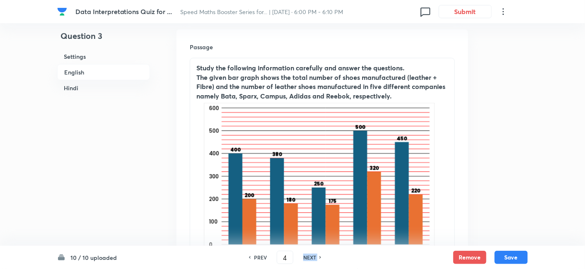
checkbox input "false"
checkbox input "true"
click at [315, 255] on h6 "NEXT" at bounding box center [309, 257] width 13 height 7
type input "5"
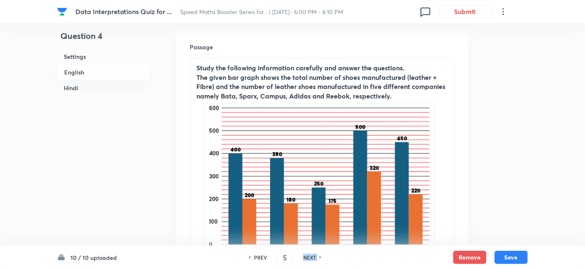
checkbox input "false"
checkbox input "true"
click at [315, 255] on h6 "NEXT" at bounding box center [309, 257] width 13 height 7
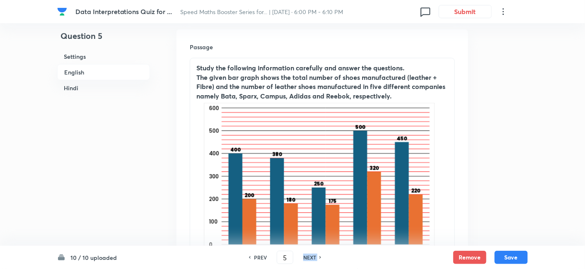
type input "6"
checkbox input "false"
checkbox input "true"
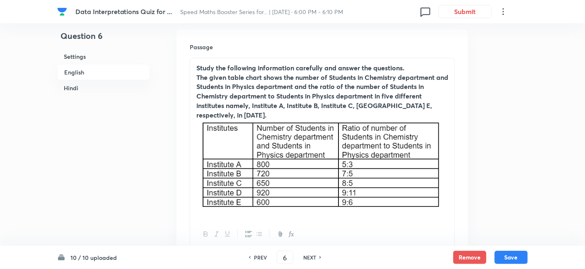
click at [315, 255] on h6 "NEXT" at bounding box center [309, 257] width 13 height 7
type input "7"
checkbox input "false"
checkbox input "true"
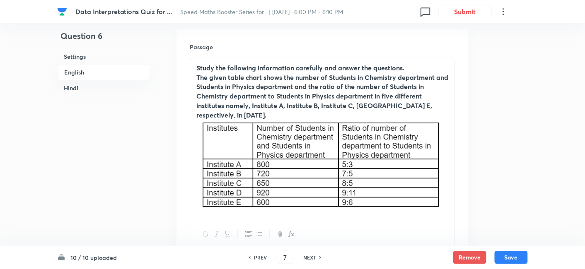
checkbox input "true"
click at [315, 255] on h6 "NEXT" at bounding box center [309, 257] width 13 height 7
type input "8"
checkbox input "false"
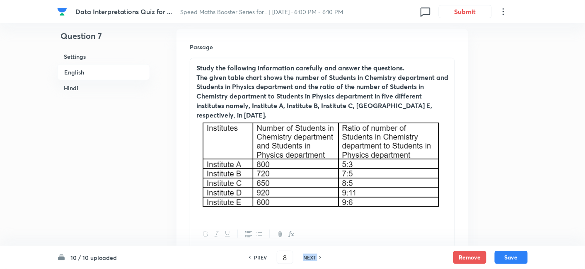
checkbox input "true"
click at [315, 255] on h6 "NEXT" at bounding box center [309, 257] width 13 height 7
type input "9"
checkbox input "false"
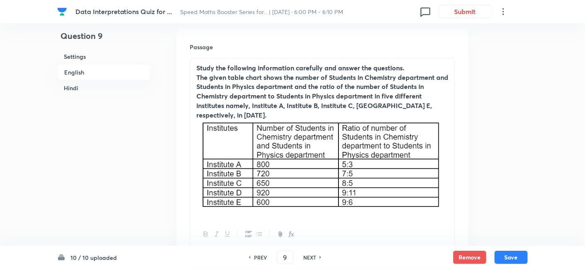
checkbox input "false"
checkbox input "true"
click at [315, 255] on h6 "NEXT" at bounding box center [309, 257] width 13 height 7
type input "10"
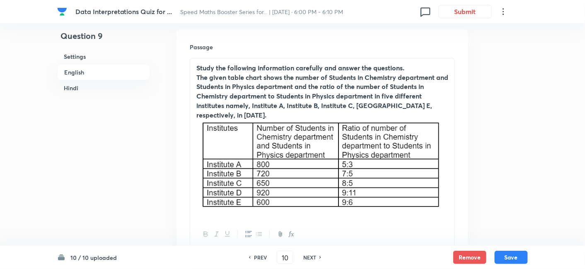
checkbox input "false"
checkbox input "true"
click at [315, 255] on h6 "NEXT" at bounding box center [309, 257] width 13 height 7
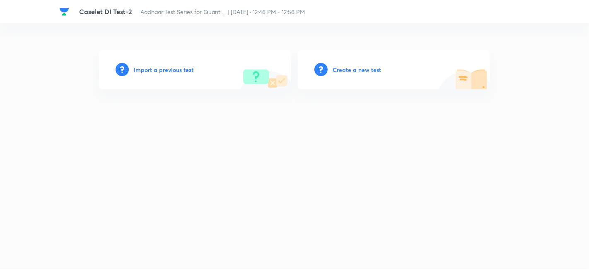
click at [358, 70] on h6 "Create a new test" at bounding box center [357, 69] width 49 height 9
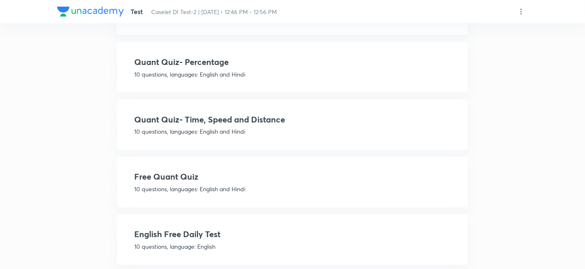
scroll to position [404, 0]
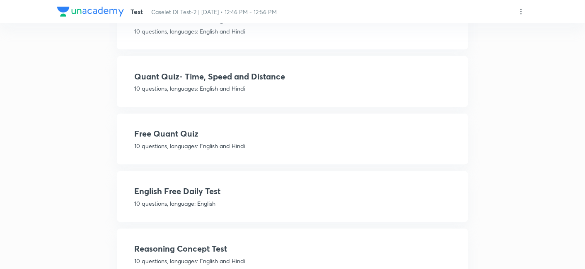
click at [258, 133] on h4 "Free Quant Quiz" at bounding box center [292, 134] width 317 height 12
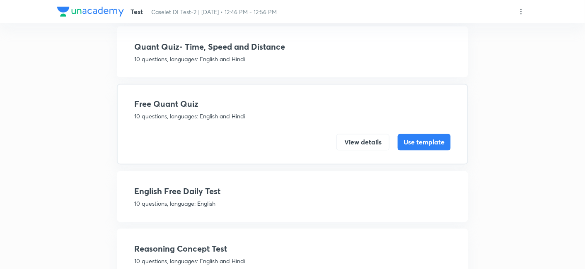
scroll to position [374, 0]
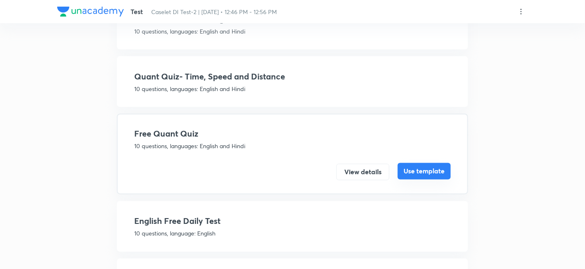
click at [415, 166] on button "Use template" at bounding box center [424, 171] width 53 height 17
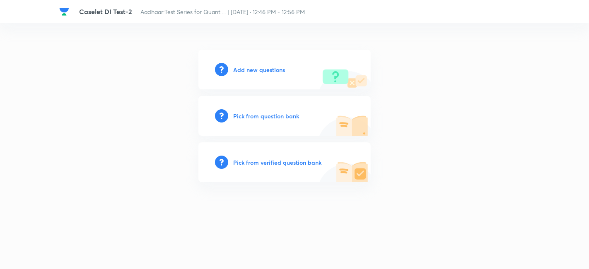
click at [269, 71] on h6 "Add new questions" at bounding box center [259, 69] width 52 height 9
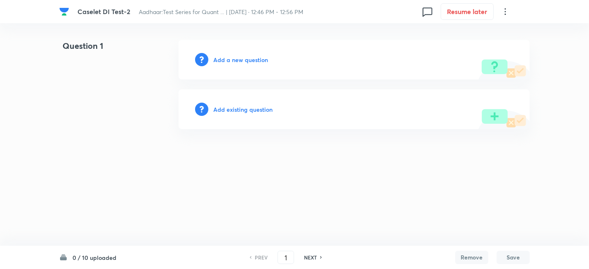
click at [251, 57] on h6 "Add a new question" at bounding box center [240, 60] width 55 height 9
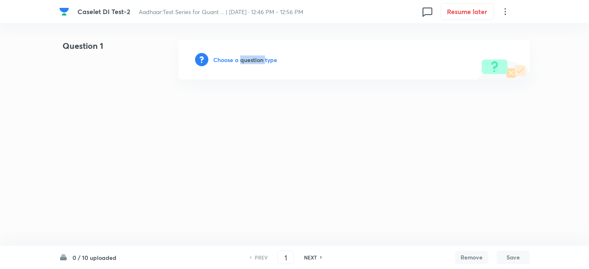
click at [251, 57] on h6 "Choose a question type" at bounding box center [245, 60] width 64 height 9
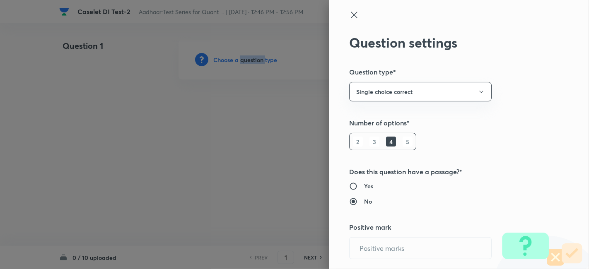
type input "1"
type input "0"
click at [251, 57] on div at bounding box center [294, 134] width 589 height 269
click at [364, 185] on h6 "Yes" at bounding box center [368, 186] width 9 height 9
click at [359, 185] on input "Yes" at bounding box center [356, 186] width 15 height 8
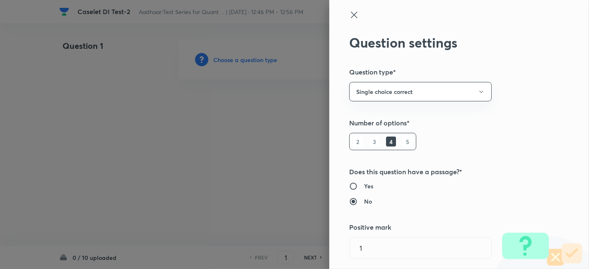
radio input "true"
radio input "false"
click at [404, 146] on h6 "5" at bounding box center [408, 142] width 10 height 10
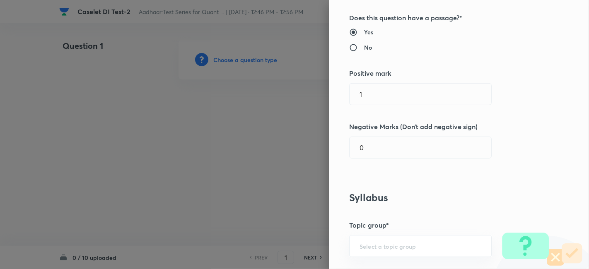
scroll to position [160, 0]
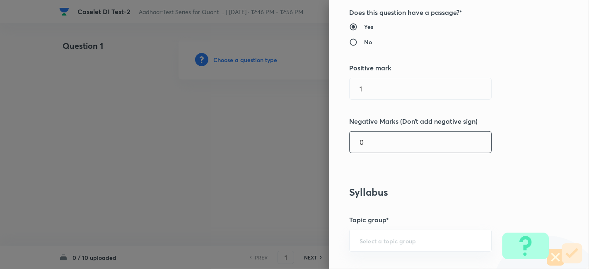
click at [404, 146] on input "0" at bounding box center [421, 142] width 142 height 21
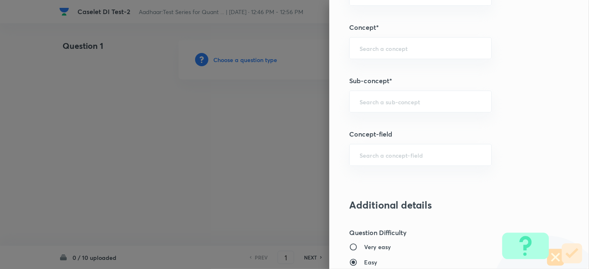
scroll to position [459, 0]
type input "0.25"
click at [374, 101] on input "text" at bounding box center [421, 102] width 122 height 8
click at [381, 129] on li "Caselets" at bounding box center [414, 123] width 142 height 15
type input "Caselets"
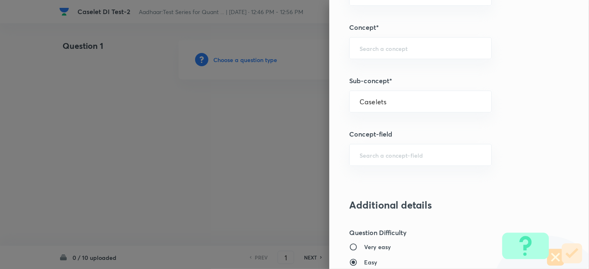
type input "Quantitative Aptitude"
type input "Data Interpretation"
type input "Caselets"
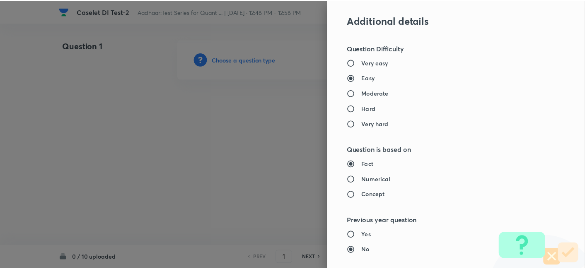
scroll to position [858, 0]
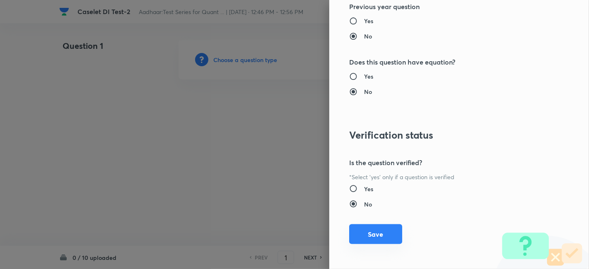
click at [375, 229] on button "Save" at bounding box center [375, 235] width 53 height 20
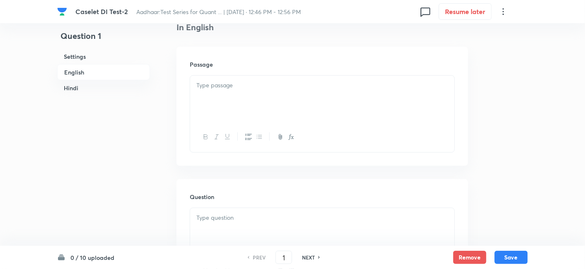
scroll to position [223, 0]
click at [306, 89] on p at bounding box center [322, 86] width 252 height 10
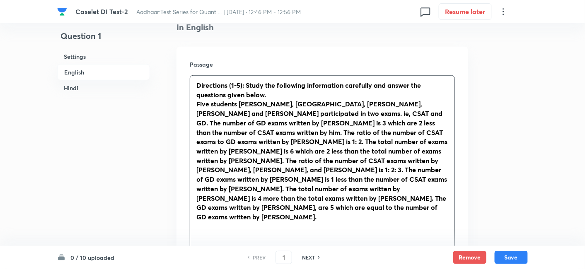
scroll to position [392, 0]
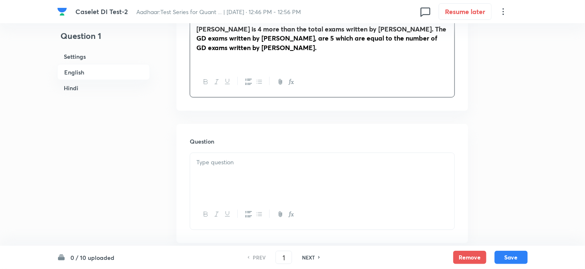
click at [212, 153] on div at bounding box center [322, 176] width 264 height 46
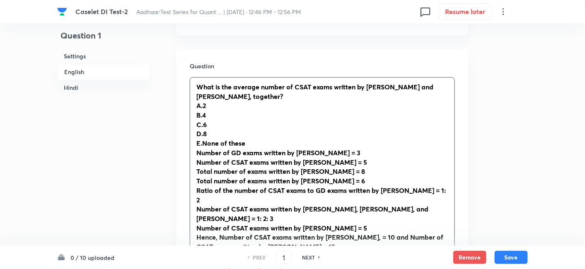
scroll to position [490, 0]
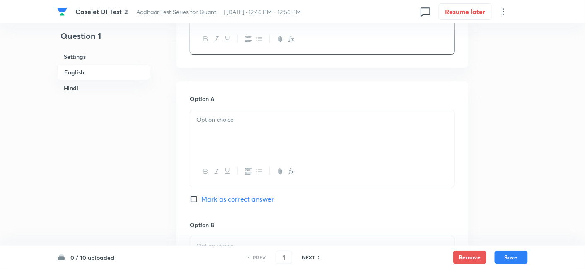
drag, startPoint x: 199, startPoint y: 36, endPoint x: 376, endPoint y: 134, distance: 202.3
click at [376, 134] on div "In English Passage Directions (1-5): Study the following information carefully …" at bounding box center [323, 133] width 292 height 1444
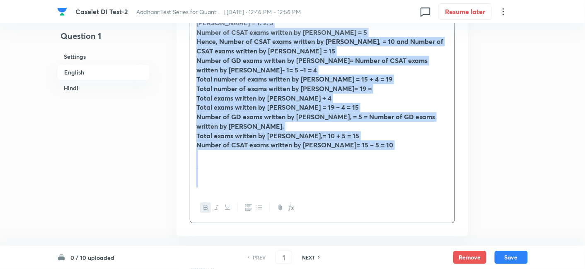
scroll to position [621, 0]
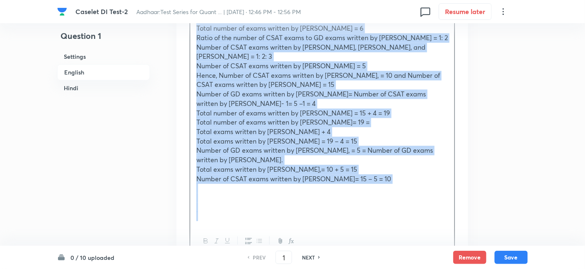
copy div "What is the average number of CSAT exams written by Arnav and Bhawna, together?…"
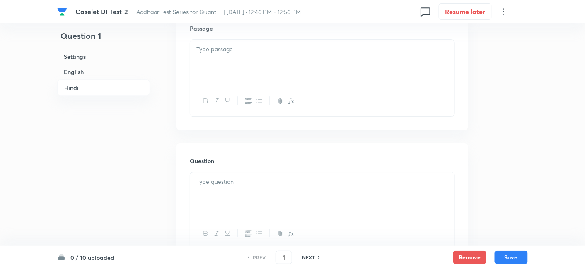
scroll to position [1727, 0]
click at [313, 172] on div at bounding box center [322, 195] width 264 height 46
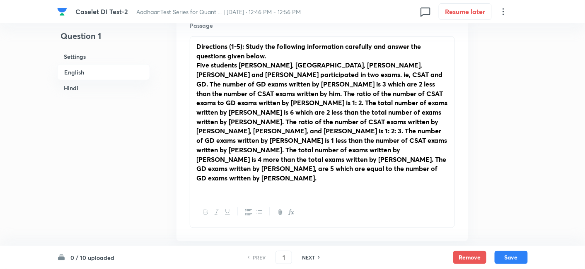
scroll to position [262, 0]
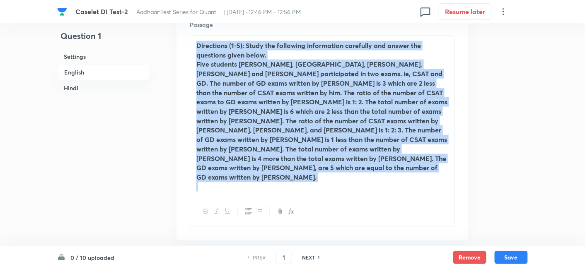
drag, startPoint x: 192, startPoint y: 46, endPoint x: 448, endPoint y: 153, distance: 277.2
click at [448, 153] on div "Directions (1-5): Study the following information carefully and answer the ques…" at bounding box center [322, 116] width 264 height 161
copy div "Directions (1-5): Study the following information carefully and answer the ques…"
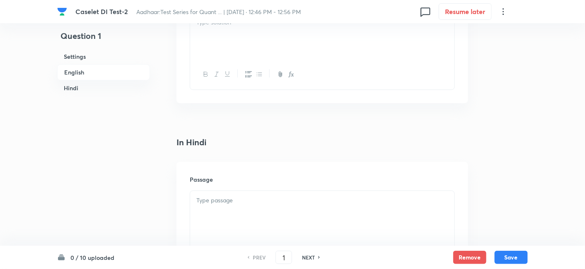
scroll to position [1576, 0]
click at [325, 195] on p at bounding box center [322, 200] width 252 height 10
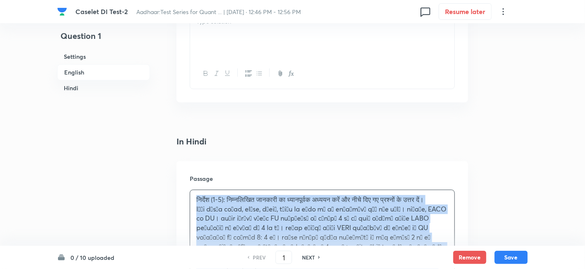
drag, startPoint x: 191, startPoint y: 160, endPoint x: 323, endPoint y: 250, distance: 159.6
click at [323, 250] on div "Caselet DI Test-2 Aadhaar:Test Series for Quant ... | Oct 3, 2025 · 12:46 PM - …" at bounding box center [292, 20] width 585 height 3112
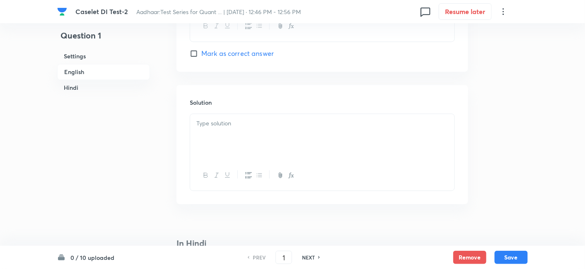
scroll to position [1446, 0]
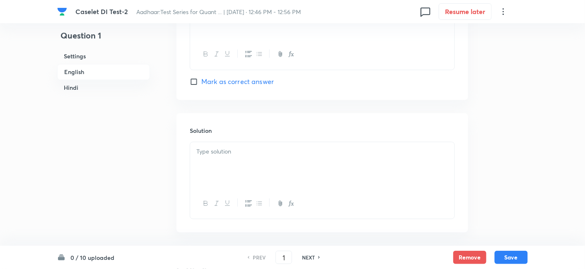
click at [297, 143] on div at bounding box center [322, 166] width 264 height 46
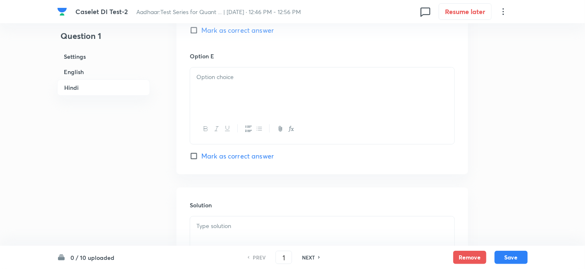
scroll to position [2943, 0]
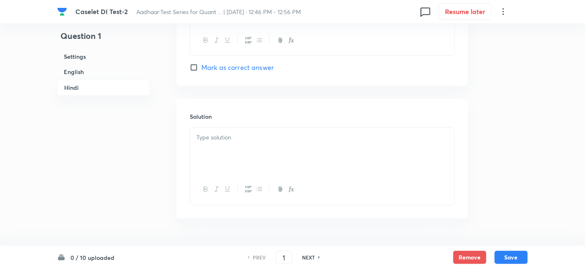
click at [297, 128] on div at bounding box center [322, 151] width 264 height 46
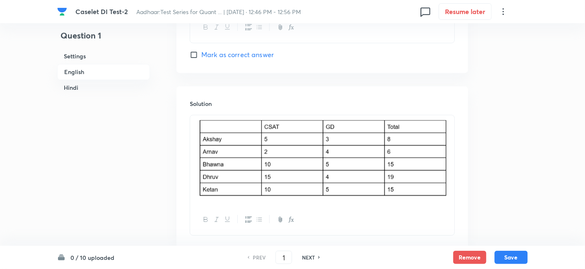
scroll to position [1458, 0]
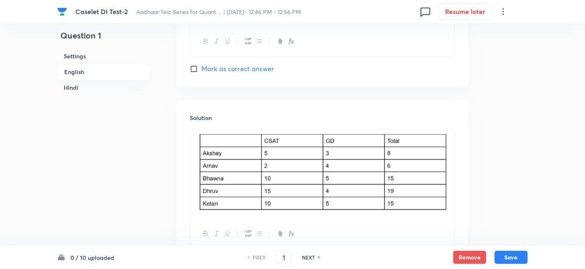
click at [452, 130] on div at bounding box center [322, 175] width 264 height 90
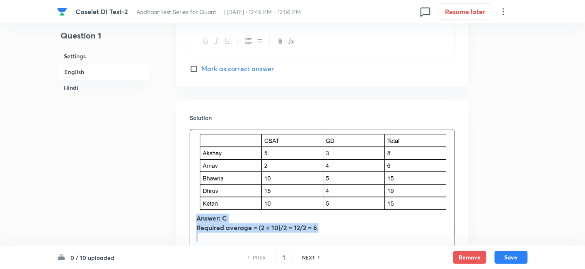
drag, startPoint x: 195, startPoint y: 179, endPoint x: 340, endPoint y: 202, distance: 147.3
click at [340, 202] on div "Answer: C Required average = (2 + 10)/2 = 12/2 = 6" at bounding box center [322, 189] width 264 height 118
copy div "Answer: C Required average = (2 + 10)/2 = 12/2 = 6"
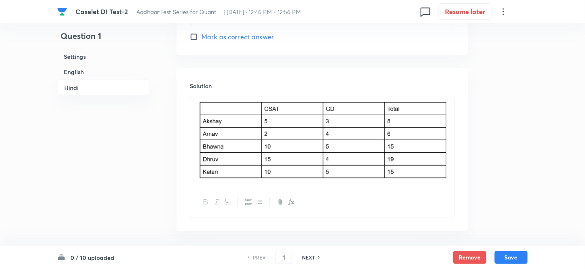
scroll to position [3012, 0]
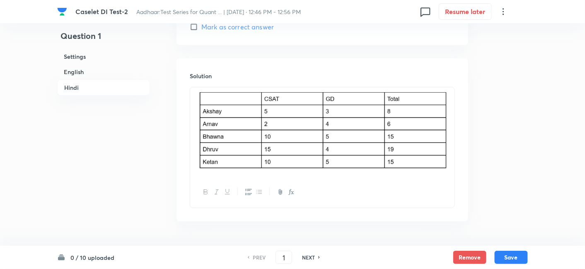
click at [452, 121] on div at bounding box center [322, 132] width 264 height 90
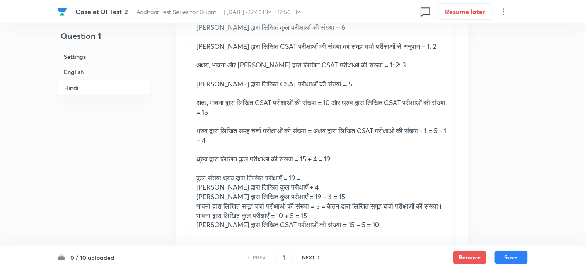
scroll to position [1998, 0]
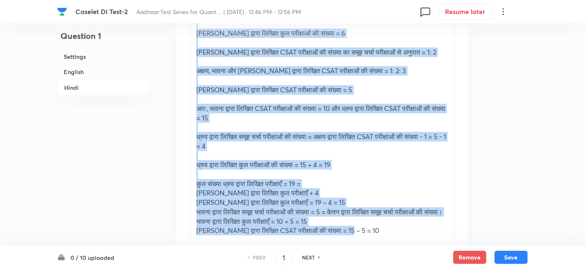
drag, startPoint x: 193, startPoint y: 66, endPoint x: 417, endPoint y: 210, distance: 266.8
click at [417, 210] on div "अर्नव और भावना द्वारा लिखित CSAT परीक्षाओं की औसत संख्या कितनी है? A.2 B.4 C.6 …" at bounding box center [322, 76] width 264 height 330
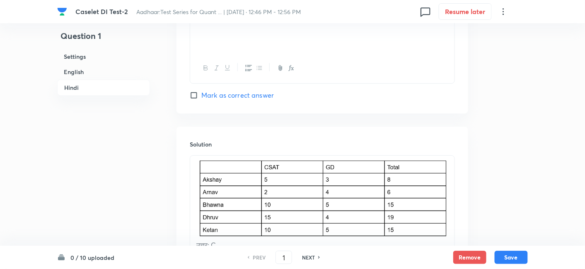
scroll to position [2690, 0]
click at [195, 182] on div "उत्तर: C आवश्यक औसत = (2 + 10)/2 = 12/2 = 6" at bounding box center [322, 209] width 264 height 109
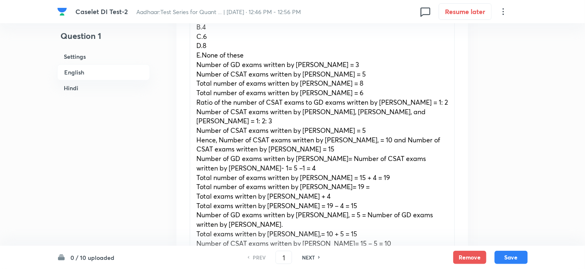
scroll to position [555, 0]
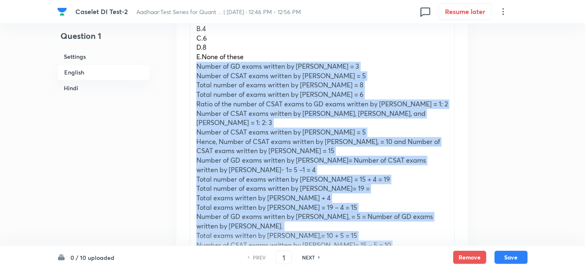
drag, startPoint x: 192, startPoint y: 38, endPoint x: 373, endPoint y: 230, distance: 263.6
click at [373, 230] on div "What is the average number of CSAT exams written by Arnav and Bhawna, together?…" at bounding box center [322, 142] width 264 height 302
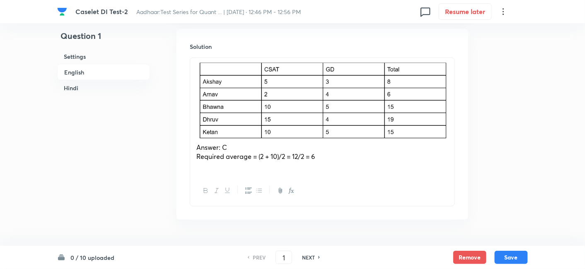
scroll to position [1323, 0]
click at [192, 76] on div "Answer: C Required average = (2 + 10)/2 = 12/2 = 6" at bounding box center [322, 117] width 264 height 118
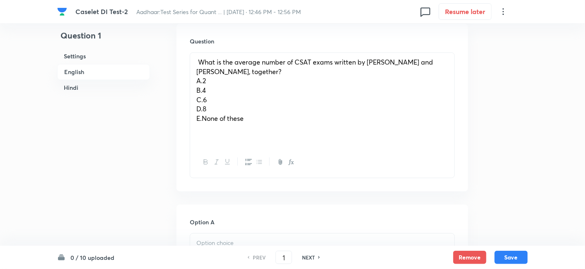
scroll to position [492, 0]
drag, startPoint x: 196, startPoint y: 52, endPoint x: 294, endPoint y: 115, distance: 116.0
click at [294, 115] on div "What is the average number of CSAT exams written by Arnav and Bhawna, together?…" at bounding box center [322, 100] width 264 height 95
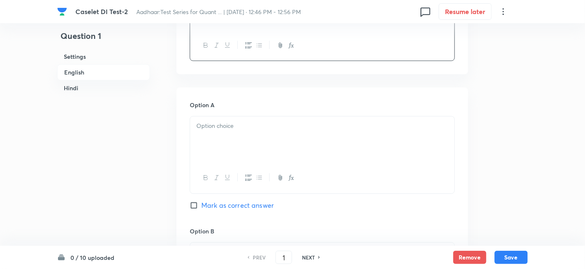
scroll to position [562, 0]
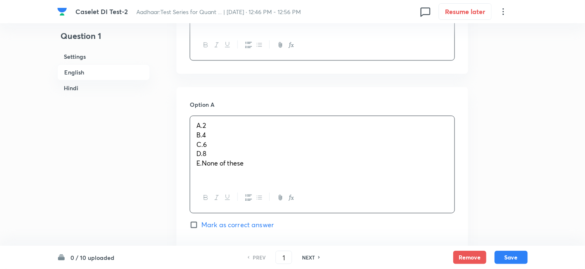
click at [204, 121] on p "A.2" at bounding box center [322, 126] width 252 height 10
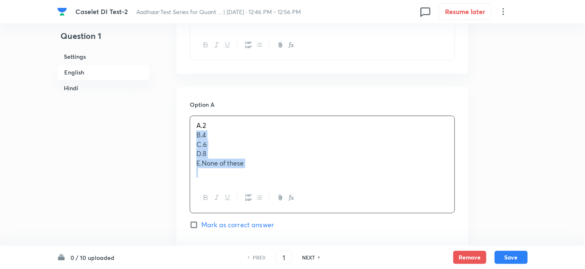
drag, startPoint x: 195, startPoint y: 106, endPoint x: 286, endPoint y: 167, distance: 109.5
click at [286, 167] on div "A.2 B.4 C.6 D.8 E.None of these" at bounding box center [322, 165] width 265 height 98
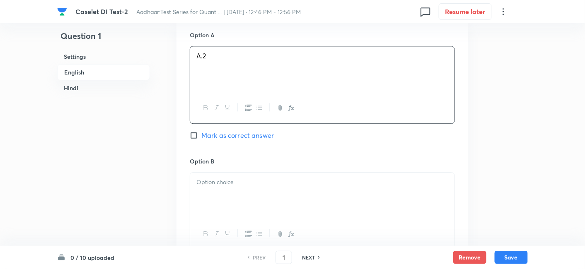
scroll to position [632, 0]
click at [286, 172] on div at bounding box center [322, 195] width 264 height 46
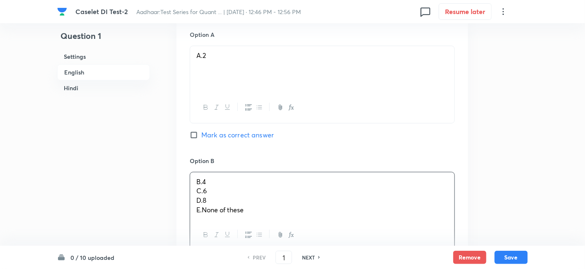
drag, startPoint x: 196, startPoint y: 159, endPoint x: 298, endPoint y: 201, distance: 110.8
click at [298, 201] on div "B.4 C.6 D.8 E.None of these" at bounding box center [322, 211] width 265 height 79
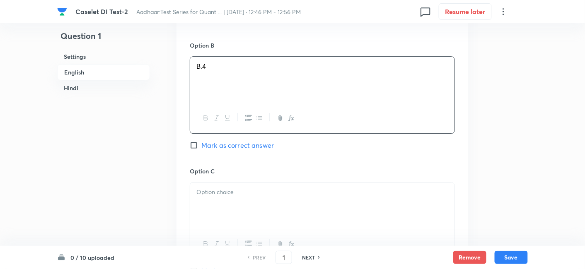
click at [223, 183] on div at bounding box center [322, 206] width 264 height 46
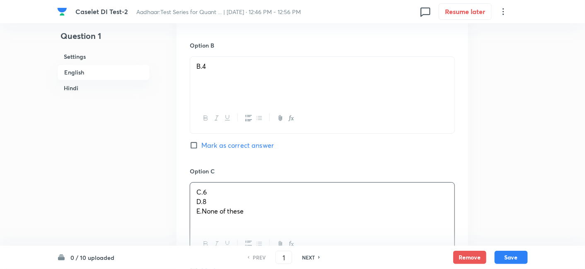
drag, startPoint x: 196, startPoint y: 172, endPoint x: 320, endPoint y: 199, distance: 126.8
click at [320, 199] on div "C.6 D.8 E.None of these" at bounding box center [322, 206] width 264 height 46
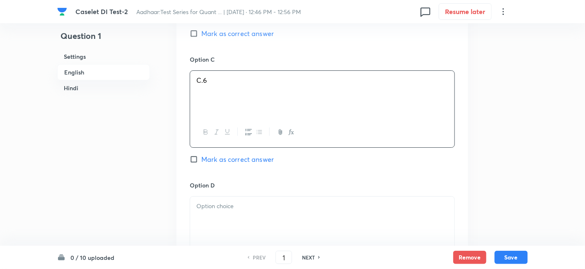
scroll to position [861, 0]
click at [212, 196] on div at bounding box center [322, 219] width 264 height 46
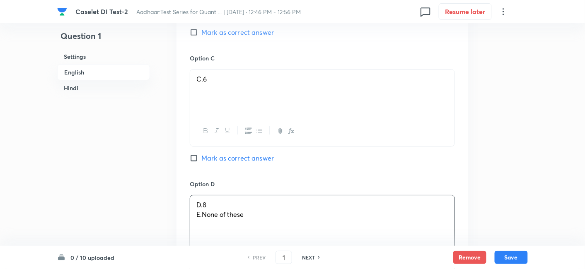
drag, startPoint x: 194, startPoint y: 187, endPoint x: 298, endPoint y: 201, distance: 105.8
click at [298, 201] on div "D.8 E.None of these" at bounding box center [322, 219] width 264 height 46
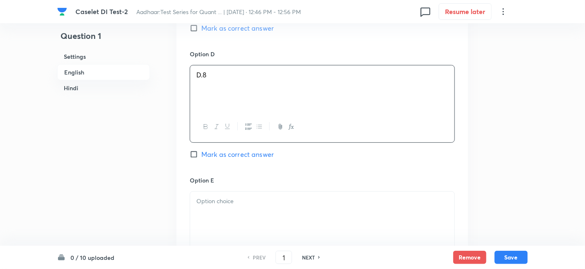
click at [298, 201] on div at bounding box center [322, 215] width 264 height 46
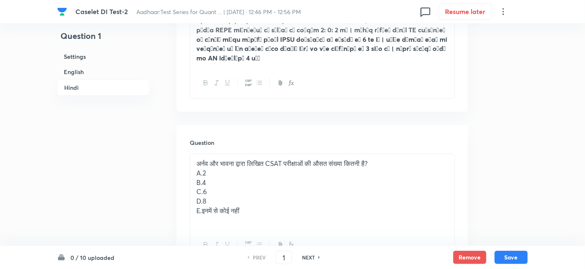
scroll to position [1831, 0]
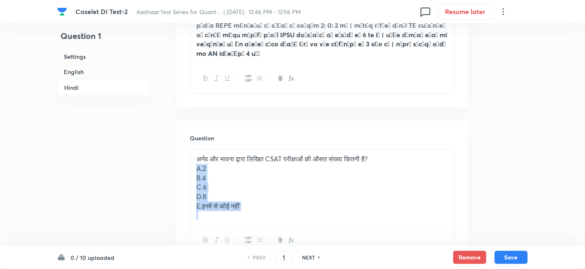
drag, startPoint x: 191, startPoint y: 136, endPoint x: 303, endPoint y: 201, distance: 130.0
click at [303, 201] on div "अर्नव और भावना द्वारा लिखित CSAT परीक्षाओं की औसत संख्या कितनी है? A.2 B.4 C.6 …" at bounding box center [322, 202] width 265 height 107
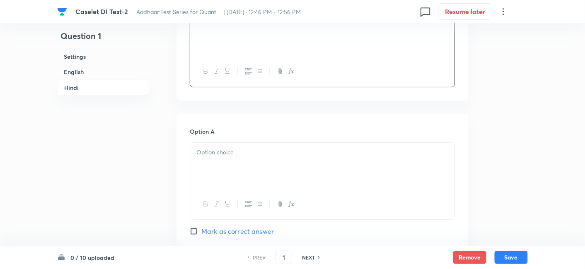
scroll to position [1971, 0]
click at [200, 148] on p at bounding box center [322, 153] width 252 height 10
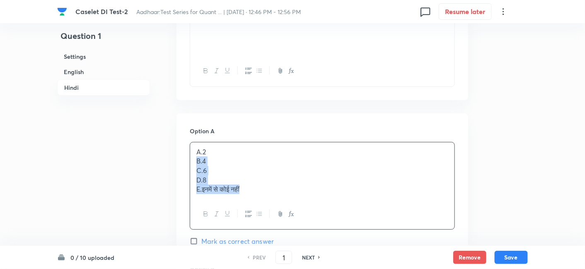
drag, startPoint x: 193, startPoint y: 129, endPoint x: 267, endPoint y: 170, distance: 84.4
click at [267, 170] on div "A.2 B.4 C.6 D.8 E.इनमें से कोई नहीं" at bounding box center [322, 186] width 265 height 88
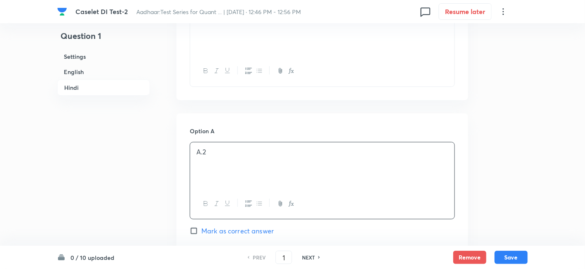
scroll to position [2095, 0]
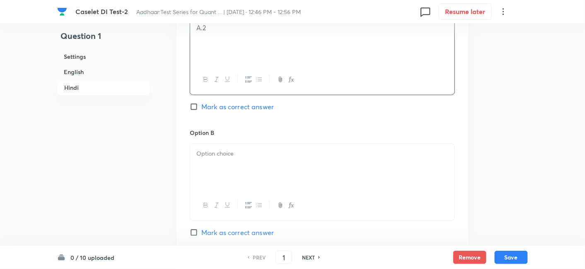
click at [214, 144] on div at bounding box center [322, 167] width 264 height 46
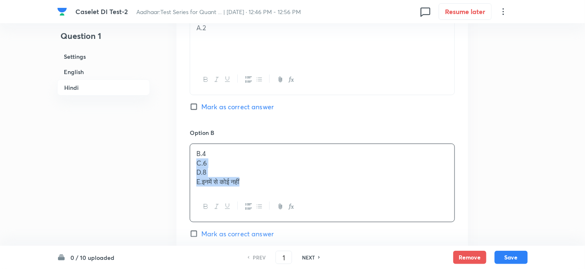
drag, startPoint x: 195, startPoint y: 134, endPoint x: 304, endPoint y: 181, distance: 118.7
click at [304, 181] on div "B.4 C.6 D.8 E.इनमें से कोई नहीं" at bounding box center [322, 183] width 265 height 79
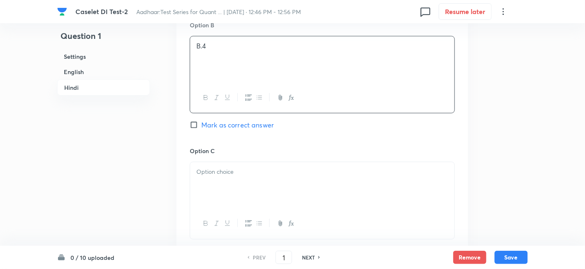
click at [224, 163] on div at bounding box center [322, 186] width 264 height 46
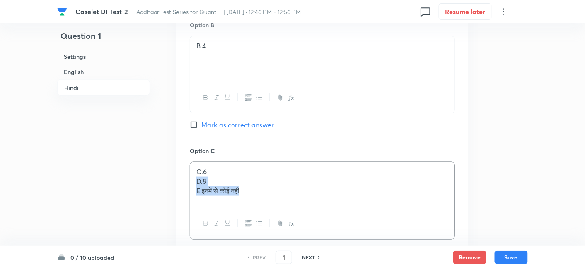
drag, startPoint x: 195, startPoint y: 152, endPoint x: 279, endPoint y: 183, distance: 90.1
click at [279, 183] on div "C.6 D.8 E.इनमें से कोई नहीं" at bounding box center [322, 201] width 265 height 78
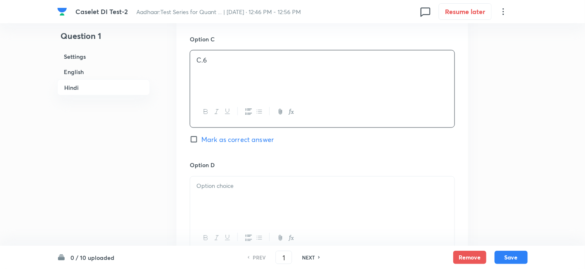
scroll to position [2323, 0]
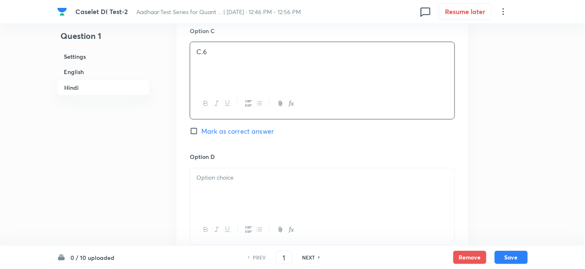
click at [213, 169] on div at bounding box center [322, 192] width 264 height 46
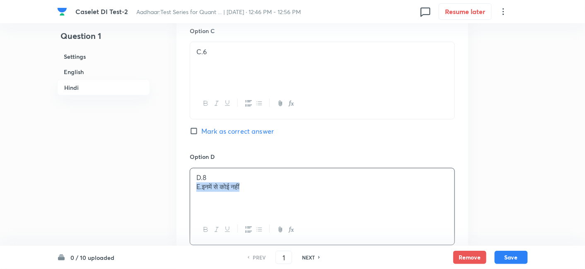
drag, startPoint x: 192, startPoint y: 156, endPoint x: 309, endPoint y: 191, distance: 121.6
click at [309, 191] on div "D.8 E.इनमें से कोई नहीं" at bounding box center [322, 207] width 265 height 78
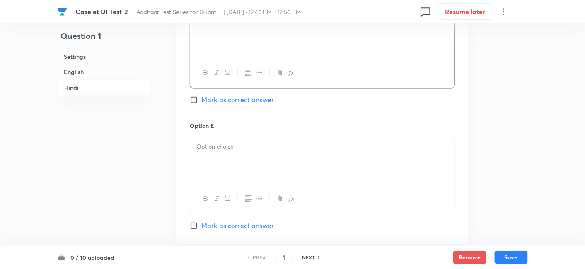
click at [241, 142] on div at bounding box center [322, 160] width 264 height 46
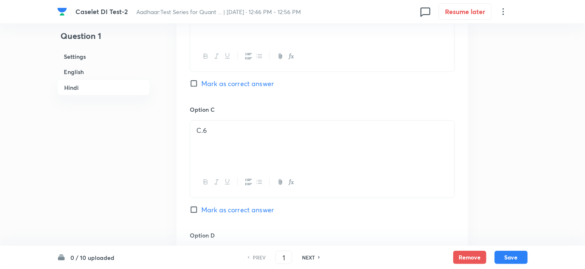
scroll to position [2266, 0]
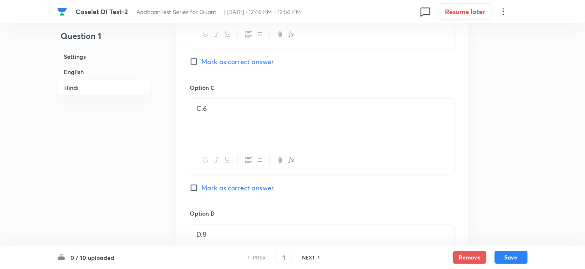
click at [245, 183] on span "Mark as correct answer" at bounding box center [237, 188] width 73 height 10
click at [201, 184] on input "Mark as correct answer" at bounding box center [196, 188] width 12 height 8
checkbox input "true"
click at [511, 262] on button "Save" at bounding box center [511, 256] width 33 height 13
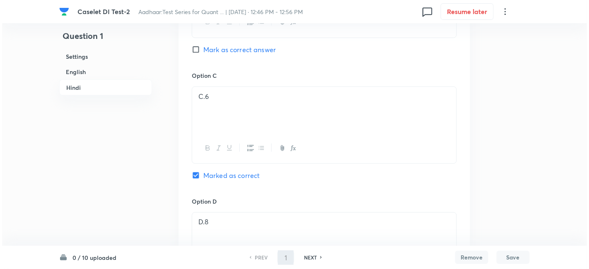
scroll to position [0, 0]
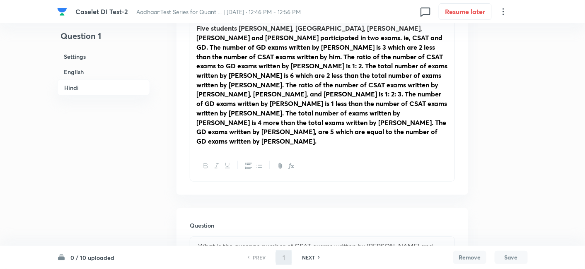
type input "2"
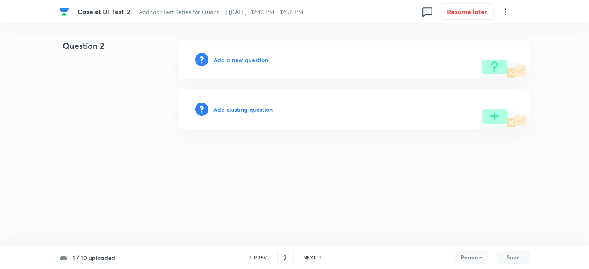
click at [250, 58] on h6 "Add a new question" at bounding box center [240, 60] width 55 height 9
click at [250, 58] on h6 "Choose a question type" at bounding box center [245, 60] width 64 height 9
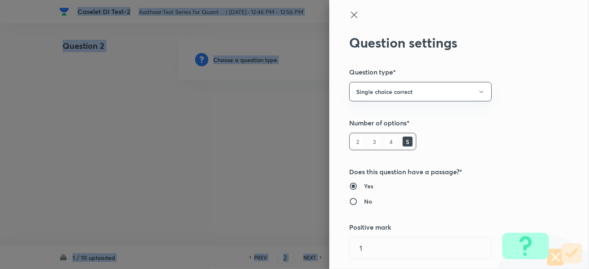
click at [250, 58] on div at bounding box center [294, 134] width 589 height 269
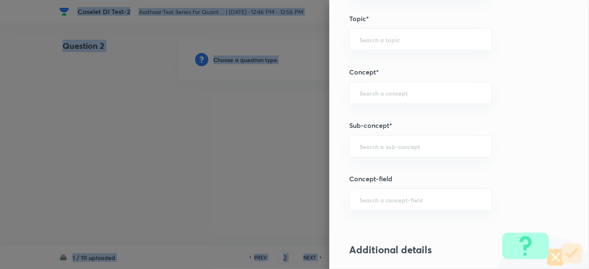
scroll to position [409, 0]
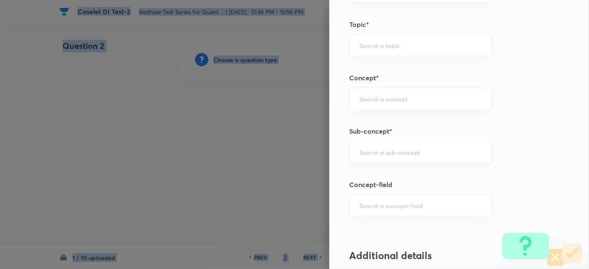
click at [414, 154] on div "​" at bounding box center [420, 152] width 143 height 22
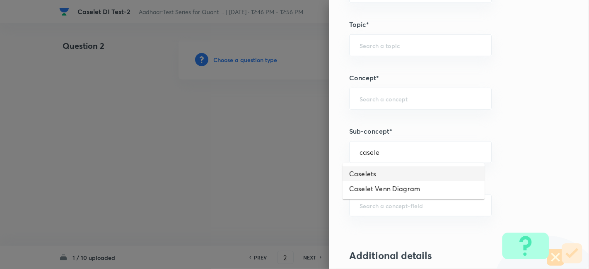
click at [397, 173] on li "Caselets" at bounding box center [414, 174] width 142 height 15
type input "Caselets"
type input "Quantitative Aptitude"
type input "Data Interpretation"
type input "Caselets"
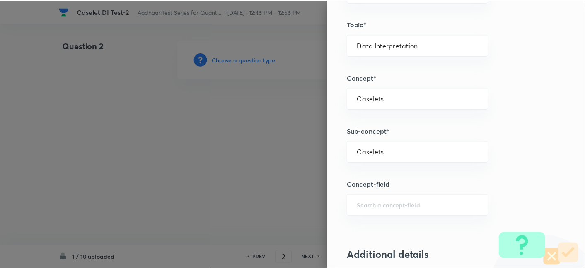
scroll to position [858, 0]
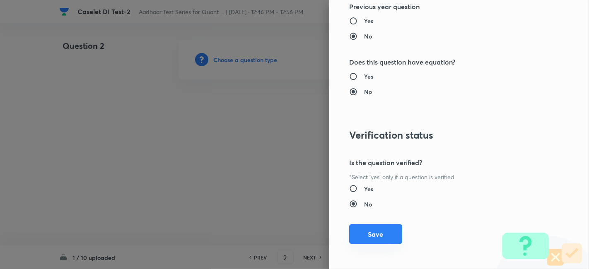
click at [382, 231] on button "Save" at bounding box center [375, 235] width 53 height 20
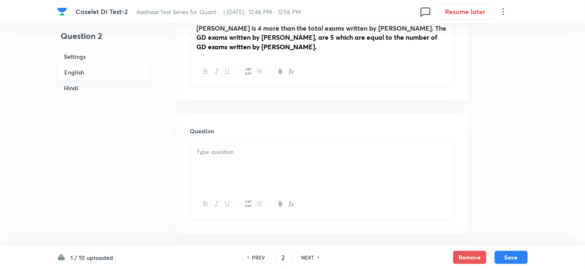
scroll to position [403, 0]
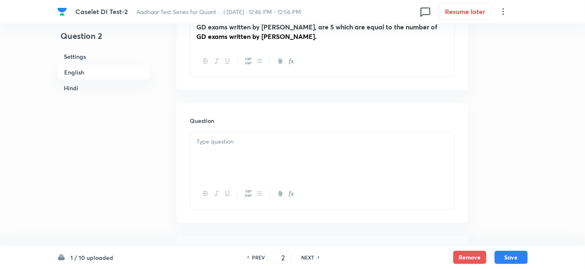
click at [250, 138] on p at bounding box center [322, 143] width 252 height 10
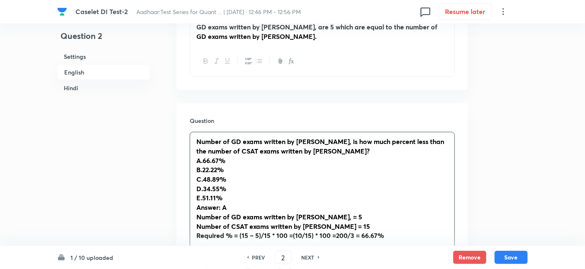
drag, startPoint x: 195, startPoint y: 111, endPoint x: 398, endPoint y: 210, distance: 225.8
click at [398, 210] on div "Number of GD exams written by Bhawna, is how much percent less than the number …" at bounding box center [322, 194] width 264 height 123
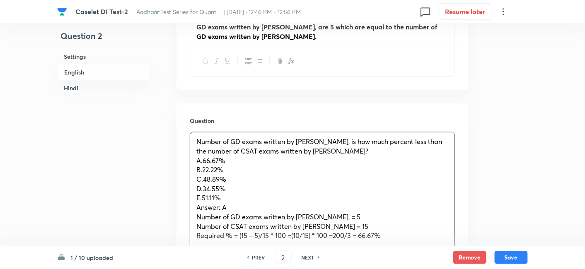
copy div "Number of GD exams written by Bhawna, is how much percent less than the number …"
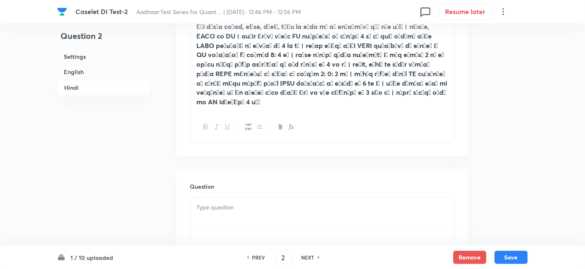
scroll to position [1603, 0]
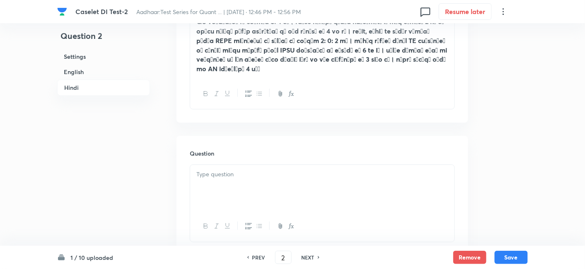
click at [286, 165] on div at bounding box center [322, 188] width 264 height 46
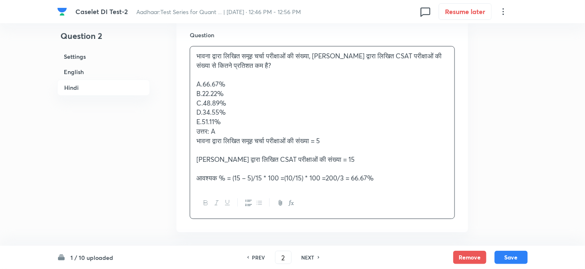
scroll to position [1722, 0]
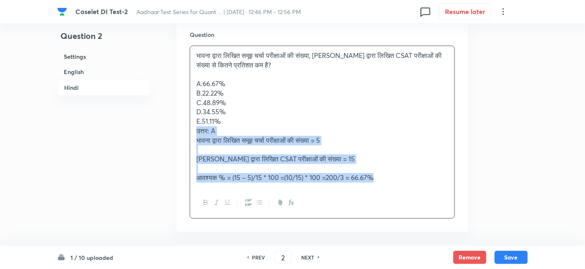
drag, startPoint x: 195, startPoint y: 110, endPoint x: 426, endPoint y: 175, distance: 239.9
click at [426, 175] on div "भावना द्वारा लिखित समूह चर्चा परीक्षाओं की संख्या, ध्रुव द्वारा लिखित CSAT परीक…" at bounding box center [322, 132] width 265 height 173
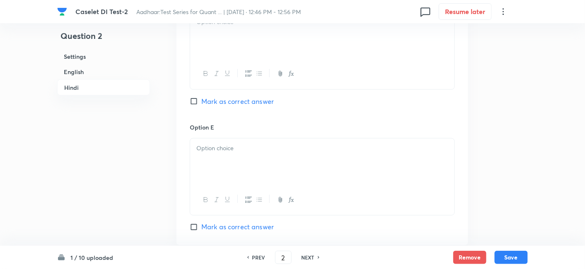
scroll to position [2476, 0]
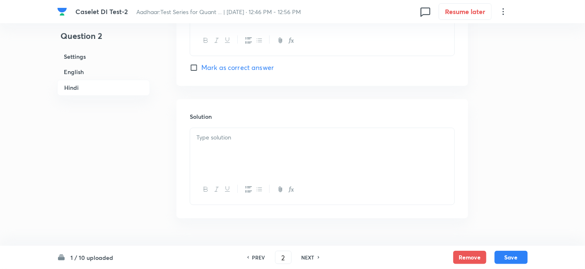
click at [325, 128] on div at bounding box center [322, 151] width 264 height 46
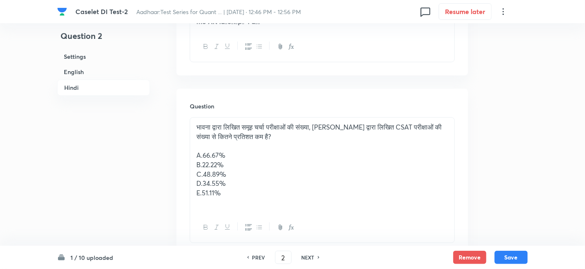
scroll to position [1653, 0]
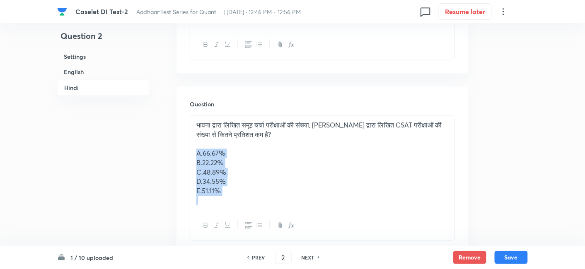
drag, startPoint x: 195, startPoint y: 134, endPoint x: 269, endPoint y: 192, distance: 94.2
click at [269, 192] on div "भावना द्वारा लिखित समूह चर्चा परीक्षाओं की संख्या, ध्रुव द्वारा लिखित CSAT परीक…" at bounding box center [322, 178] width 265 height 126
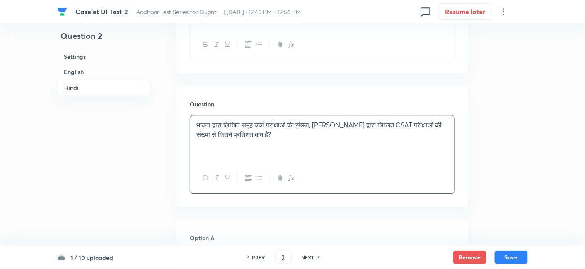
scroll to position [1747, 0]
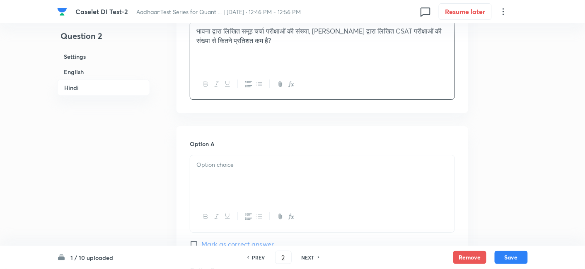
click at [211, 155] on div at bounding box center [322, 178] width 264 height 46
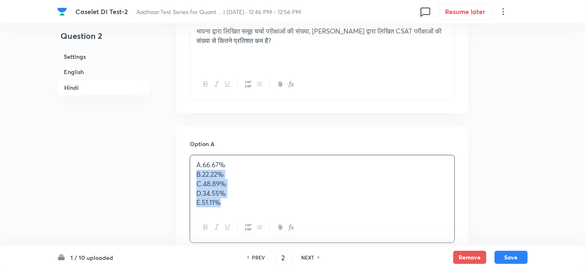
drag, startPoint x: 192, startPoint y: 153, endPoint x: 272, endPoint y: 207, distance: 97.4
click at [272, 207] on div "A.66.67% B.22.22% C.48.89% D.34.55% E.51.11%" at bounding box center [322, 199] width 265 height 88
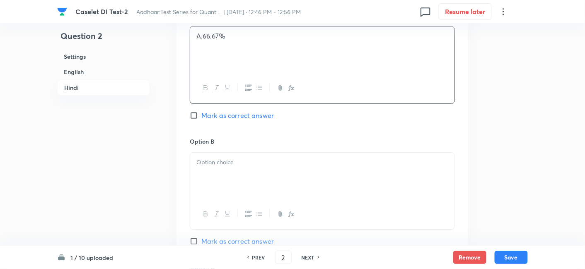
scroll to position [1877, 0]
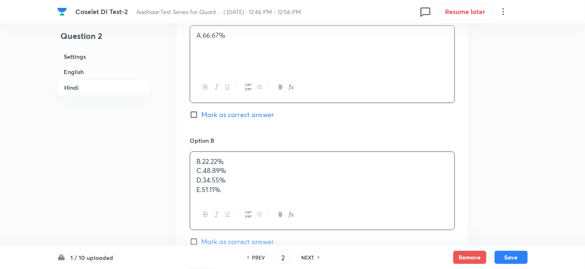
click at [206, 156] on div "B.22.22% C.48.89% D.34.55% E.51.11%" at bounding box center [322, 176] width 264 height 48
drag, startPoint x: 193, startPoint y: 151, endPoint x: 272, endPoint y: 205, distance: 96.0
click at [272, 205] on div "B.22.22% C.48.89% D.34.55% E.51.11%" at bounding box center [322, 191] width 265 height 79
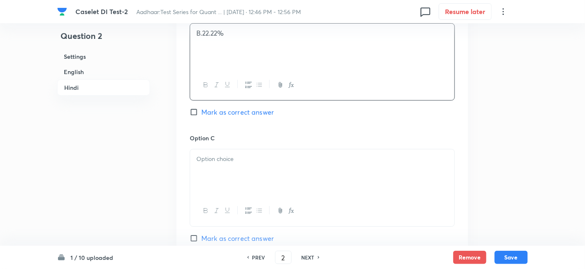
scroll to position [2008, 0]
click at [225, 151] on div at bounding box center [322, 170] width 264 height 46
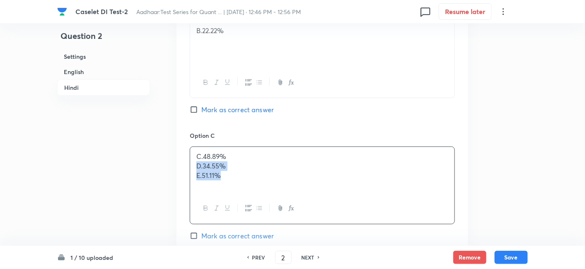
drag, startPoint x: 193, startPoint y: 142, endPoint x: 291, endPoint y: 199, distance: 113.3
click at [291, 199] on div "C.48.89% D.34.55% E.51.11%" at bounding box center [322, 186] width 265 height 78
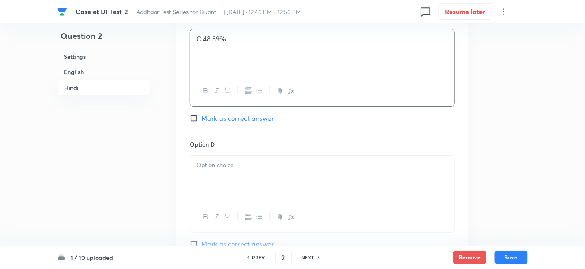
scroll to position [2156, 0]
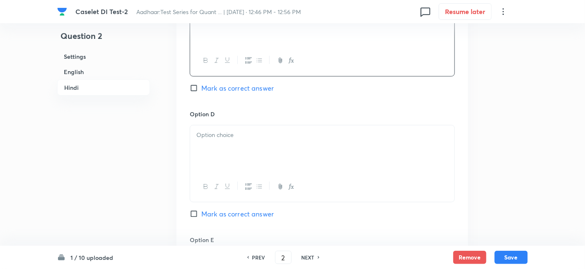
click at [216, 136] on div at bounding box center [322, 149] width 264 height 46
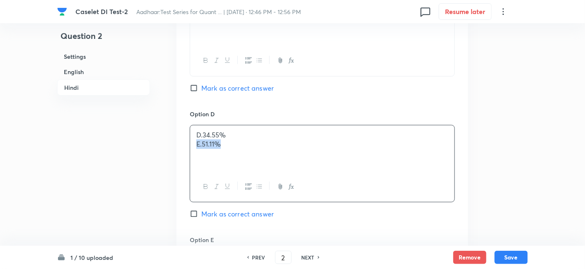
drag, startPoint x: 193, startPoint y: 122, endPoint x: 287, endPoint y: 136, distance: 95.2
click at [287, 136] on div "D.34.55% E.51.11%" at bounding box center [322, 149] width 264 height 46
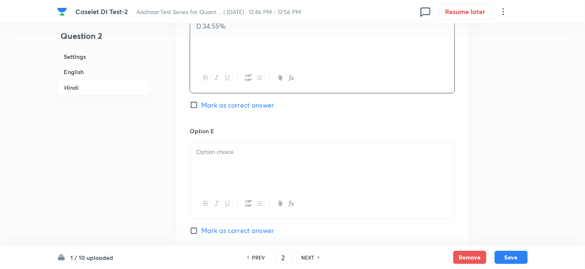
scroll to position [2265, 0]
click at [287, 142] on div at bounding box center [322, 165] width 264 height 46
click at [260, 100] on span "Mark as correct answer" at bounding box center [237, 105] width 73 height 10
click at [201, 101] on input "Mark as correct answer" at bounding box center [196, 105] width 12 height 8
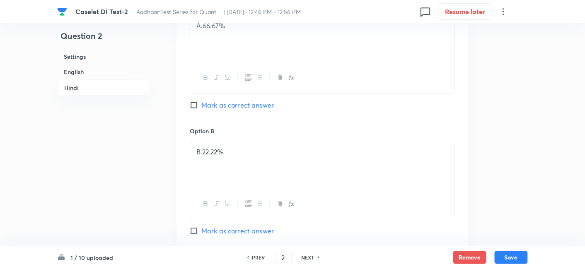
checkbox input "true"
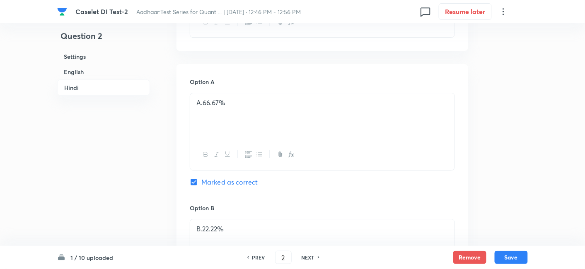
checkbox input "true"
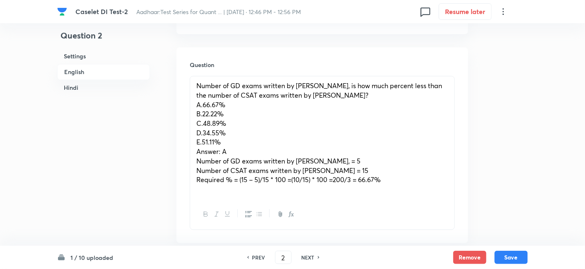
scroll to position [462, 0]
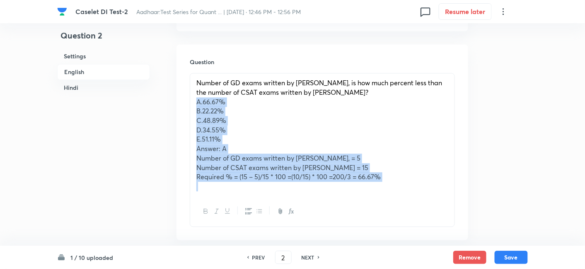
drag, startPoint x: 192, startPoint y: 73, endPoint x: 411, endPoint y: 159, distance: 235.9
click at [411, 159] on div "Number of GD exams written by Bhawna, is how much percent less than the number …" at bounding box center [322, 135] width 264 height 123
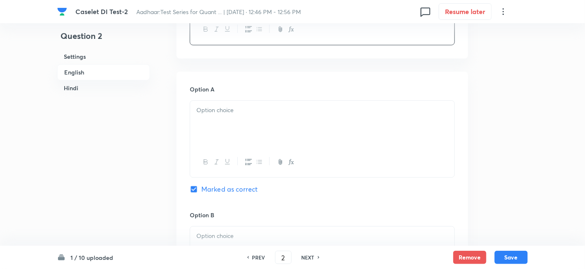
scroll to position [569, 0]
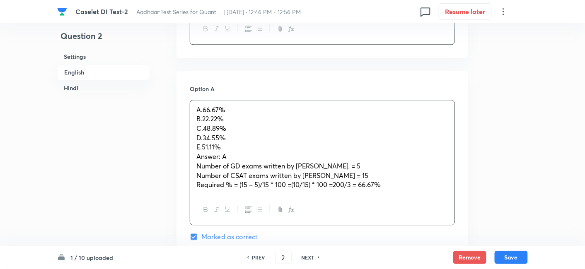
click at [264, 101] on div "A.66.67% B.22.22% C.48.89% D.34.55% E.51.11% Answer: A Number of GD exams writt…" at bounding box center [322, 147] width 264 height 95
drag, startPoint x: 193, startPoint y: 90, endPoint x: 427, endPoint y: 179, distance: 251.1
click at [427, 179] on div "A.66.67% B.22.22% C.48.89% D.34.55% E.51.11% Answer: A Number of GD exams writt…" at bounding box center [322, 163] width 265 height 126
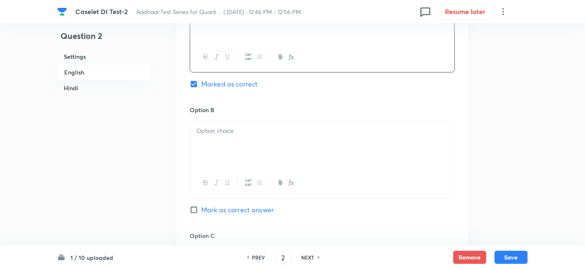
scroll to position [679, 0]
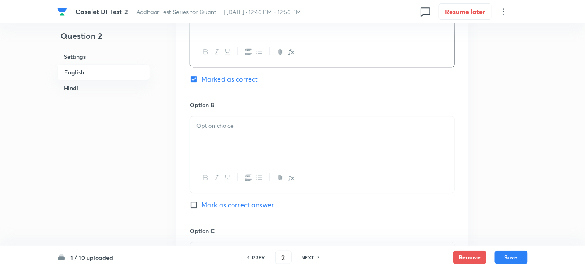
click at [248, 116] on div at bounding box center [322, 139] width 264 height 46
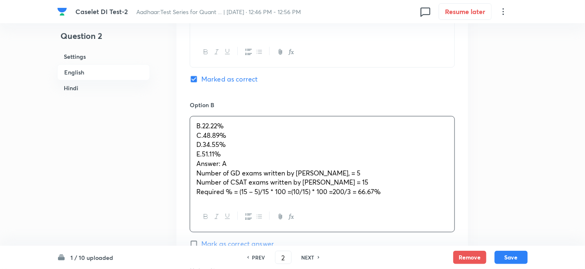
drag, startPoint x: 194, startPoint y: 105, endPoint x: 405, endPoint y: 199, distance: 231.0
click at [405, 199] on div "B.22.22% C.48.89% D.34.55% E.51.11% Answer: A Number of GD exams written by Bha…" at bounding box center [322, 174] width 265 height 116
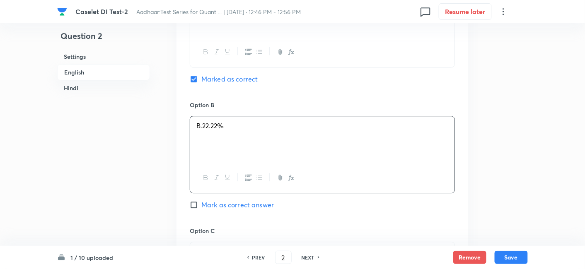
scroll to position [790, 0]
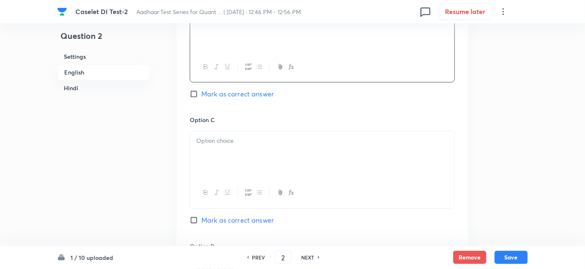
click at [250, 136] on div at bounding box center [322, 154] width 264 height 46
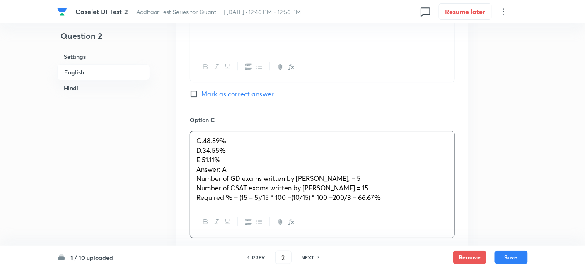
drag, startPoint x: 192, startPoint y: 123, endPoint x: 390, endPoint y: 187, distance: 207.7
click at [390, 187] on div "C.48.89% D.34.55% E.51.11% Answer: A Number of GD exams written by Bhawna, = 5 …" at bounding box center [322, 184] width 265 height 107
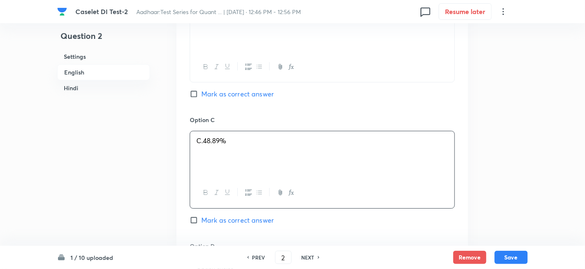
scroll to position [900, 0]
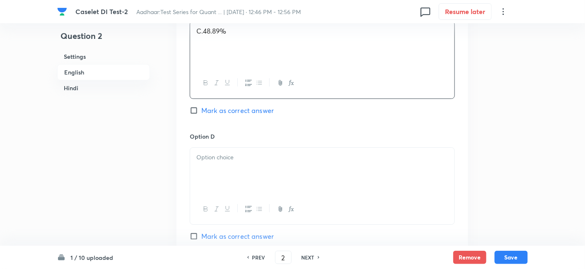
click at [244, 148] on div at bounding box center [322, 171] width 264 height 46
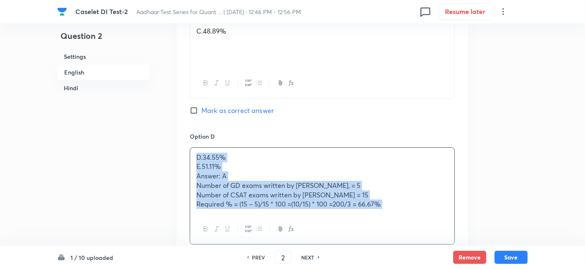
drag, startPoint x: 190, startPoint y: 136, endPoint x: 415, endPoint y: 189, distance: 231.7
click at [415, 189] on div "D.34.55% E.51.11% Answer: A Number of GD exams written by Bhawna, = 5 Number of…" at bounding box center [322, 197] width 265 height 98
click at [197, 162] on span "E.51.11%" at bounding box center [208, 166] width 24 height 9
drag, startPoint x: 197, startPoint y: 138, endPoint x: 411, endPoint y: 192, distance: 220.2
click at [411, 192] on div "D.34.55% E.51.11% Answer: A Number of GD exams written by Bhawna, = 5 Number of…" at bounding box center [322, 197] width 265 height 98
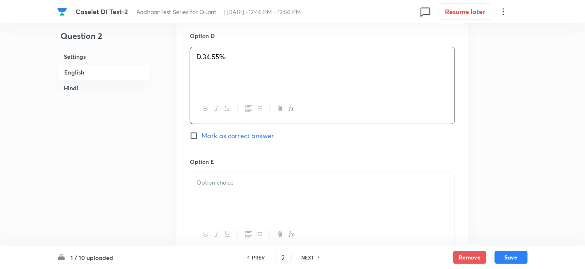
scroll to position [1009, 0]
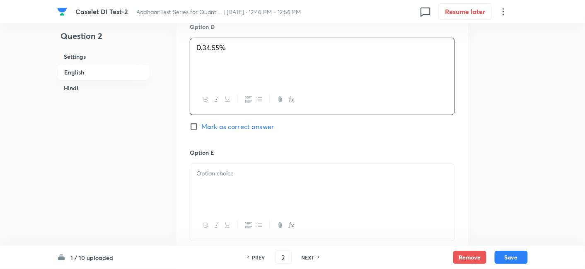
click at [251, 164] on div at bounding box center [322, 187] width 264 height 46
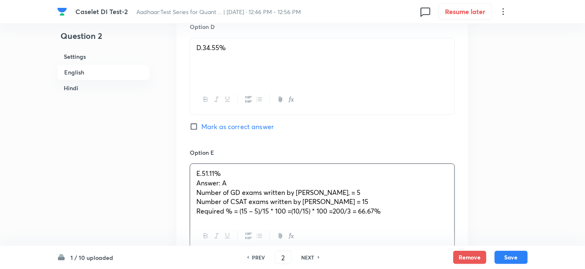
drag, startPoint x: 194, startPoint y: 155, endPoint x: 400, endPoint y: 203, distance: 211.7
click at [400, 203] on div "E.51.11% Answer: A Number of GD exams written by Bhawna, = 5 Number of CSAT exa…" at bounding box center [322, 208] width 265 height 88
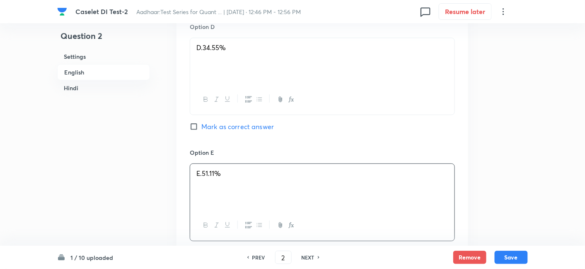
scroll to position [1129, 0]
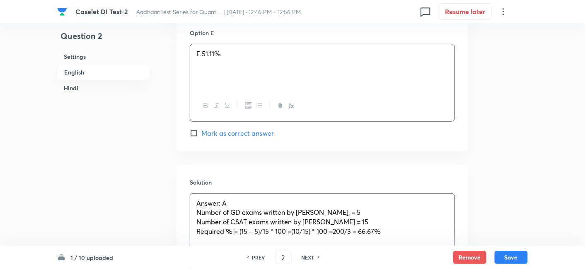
click at [309, 194] on div "Answer: A Number of GD exams written by Bhawna, = 5 Number of CSAT exams writte…" at bounding box center [322, 218] width 264 height 48
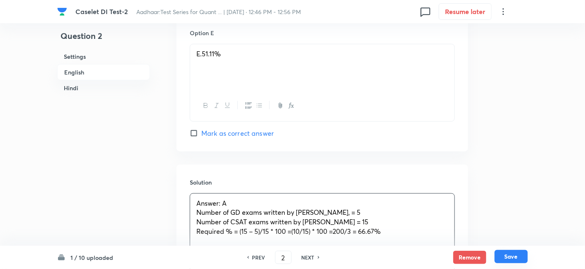
click at [513, 254] on button "Save" at bounding box center [511, 256] width 33 height 13
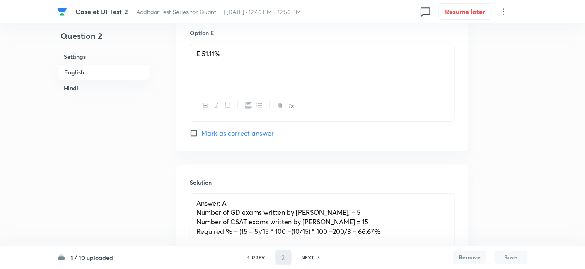
type input "3"
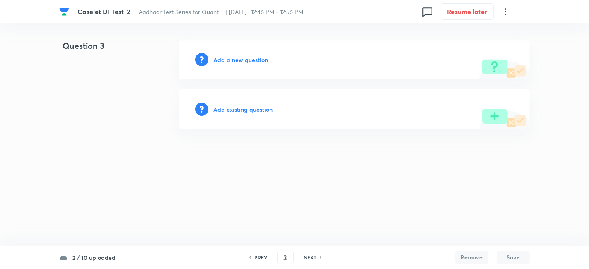
click at [250, 63] on h6 "Add a new question" at bounding box center [240, 60] width 55 height 9
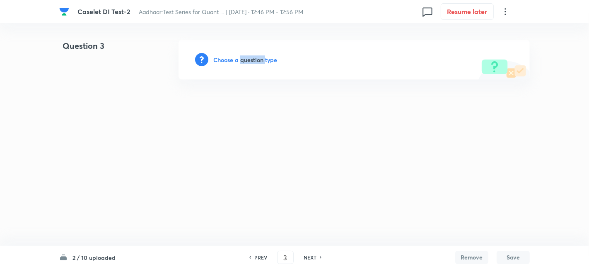
click at [250, 63] on h6 "Choose a question type" at bounding box center [245, 60] width 64 height 9
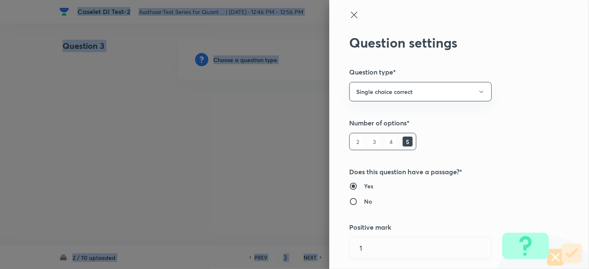
click at [250, 63] on div at bounding box center [294, 134] width 589 height 269
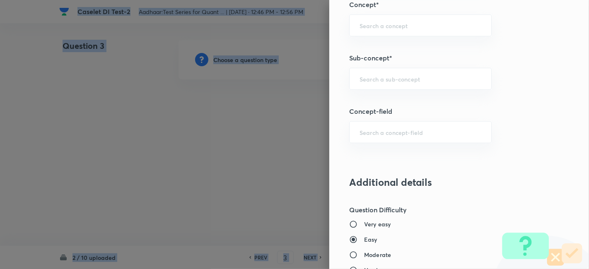
scroll to position [453, 0]
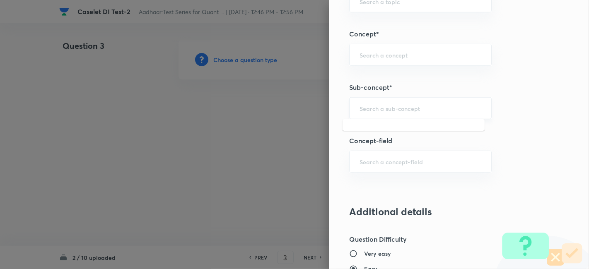
click at [361, 110] on input "text" at bounding box center [421, 108] width 122 height 8
click at [370, 123] on li "Caselets" at bounding box center [414, 130] width 142 height 15
type input "Caselets"
type input "Quantitative Aptitude"
type input "Data Interpretation"
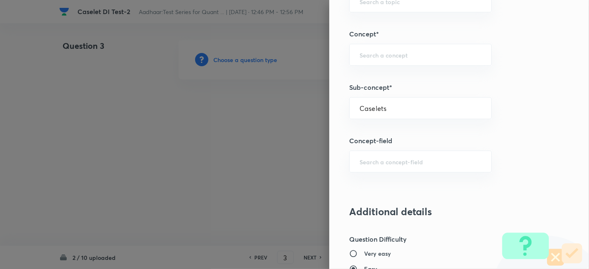
type input "Caselets"
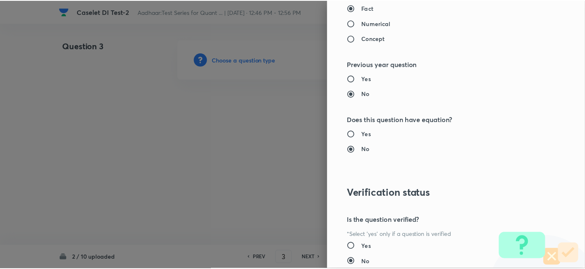
scroll to position [858, 0]
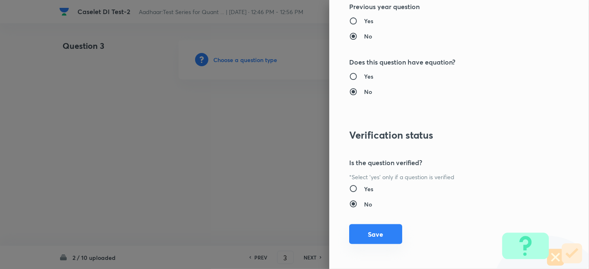
click at [373, 226] on button "Save" at bounding box center [375, 235] width 53 height 20
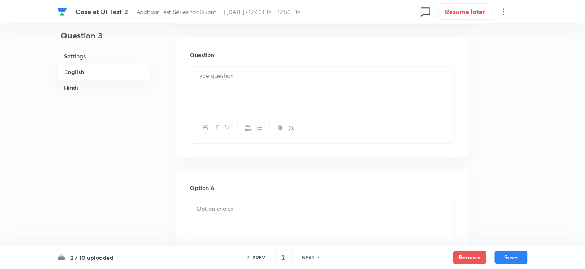
scroll to position [475, 0]
click at [231, 63] on div at bounding box center [322, 84] width 264 height 46
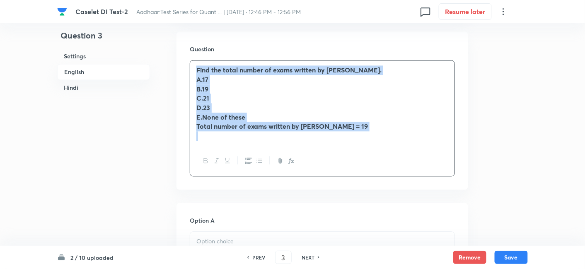
drag, startPoint x: 194, startPoint y: 44, endPoint x: 388, endPoint y: 127, distance: 211.1
click at [388, 127] on div "Find the total number of exams written by Dhruv. A.17 B.19 C.21 D.23 E.None of …" at bounding box center [322, 119] width 265 height 116
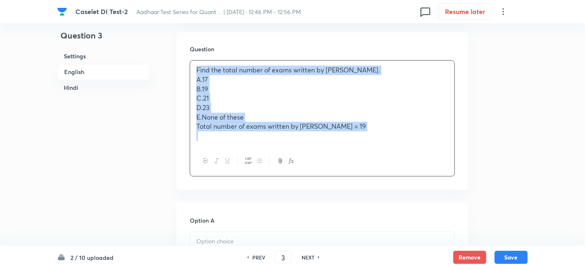
copy div "Find the total number of exams written by Dhruv. A.17 B.19 C.21 D.23 E.None of …"
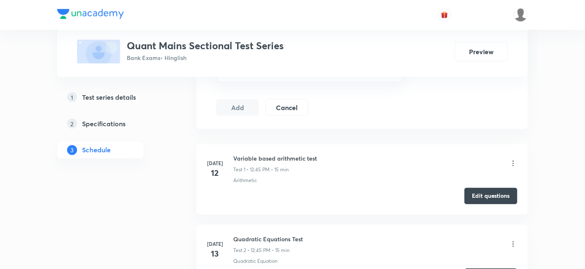
scroll to position [338, 0]
